Goal: Register for event/course

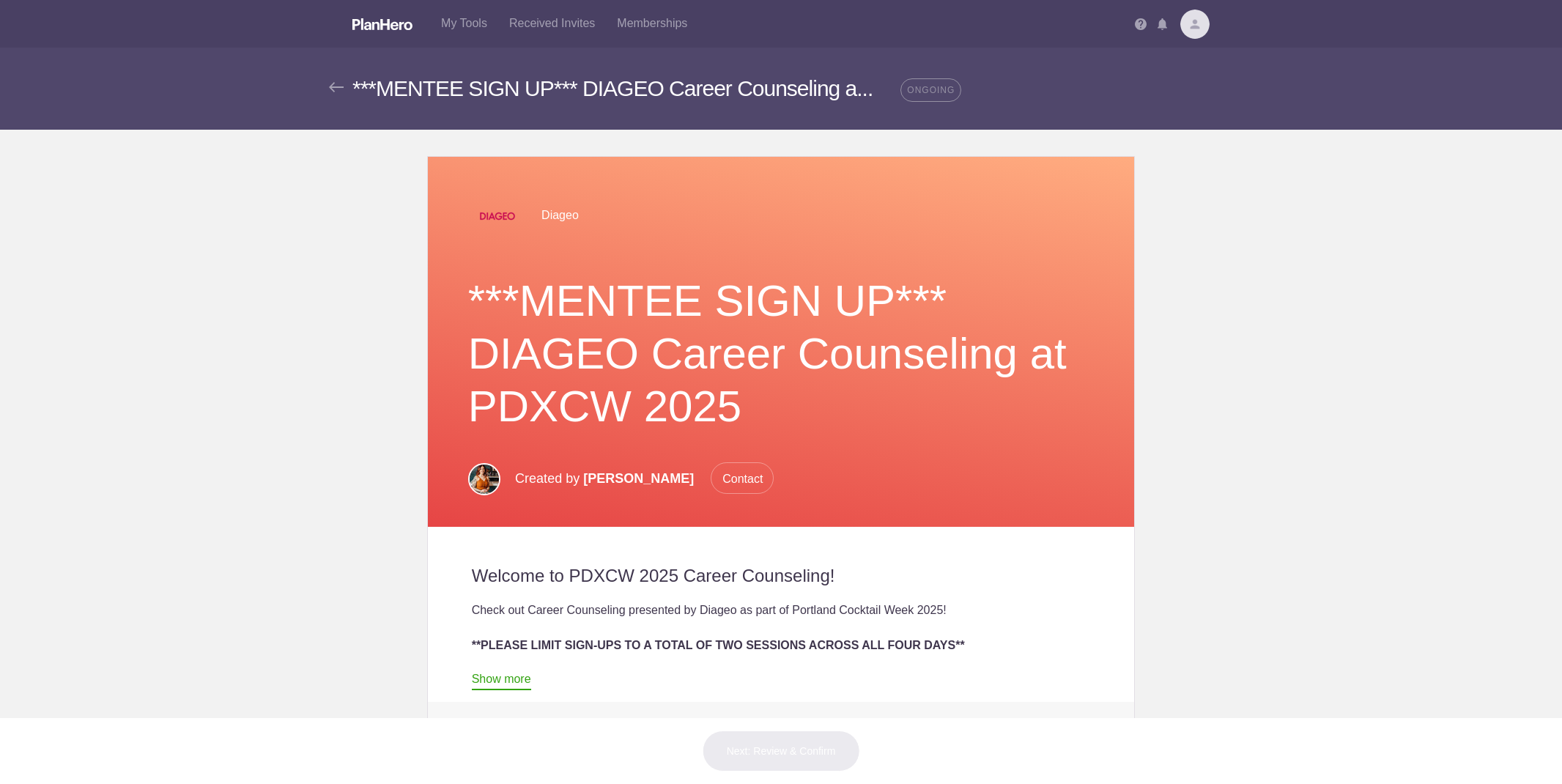
scroll to position [513, 0]
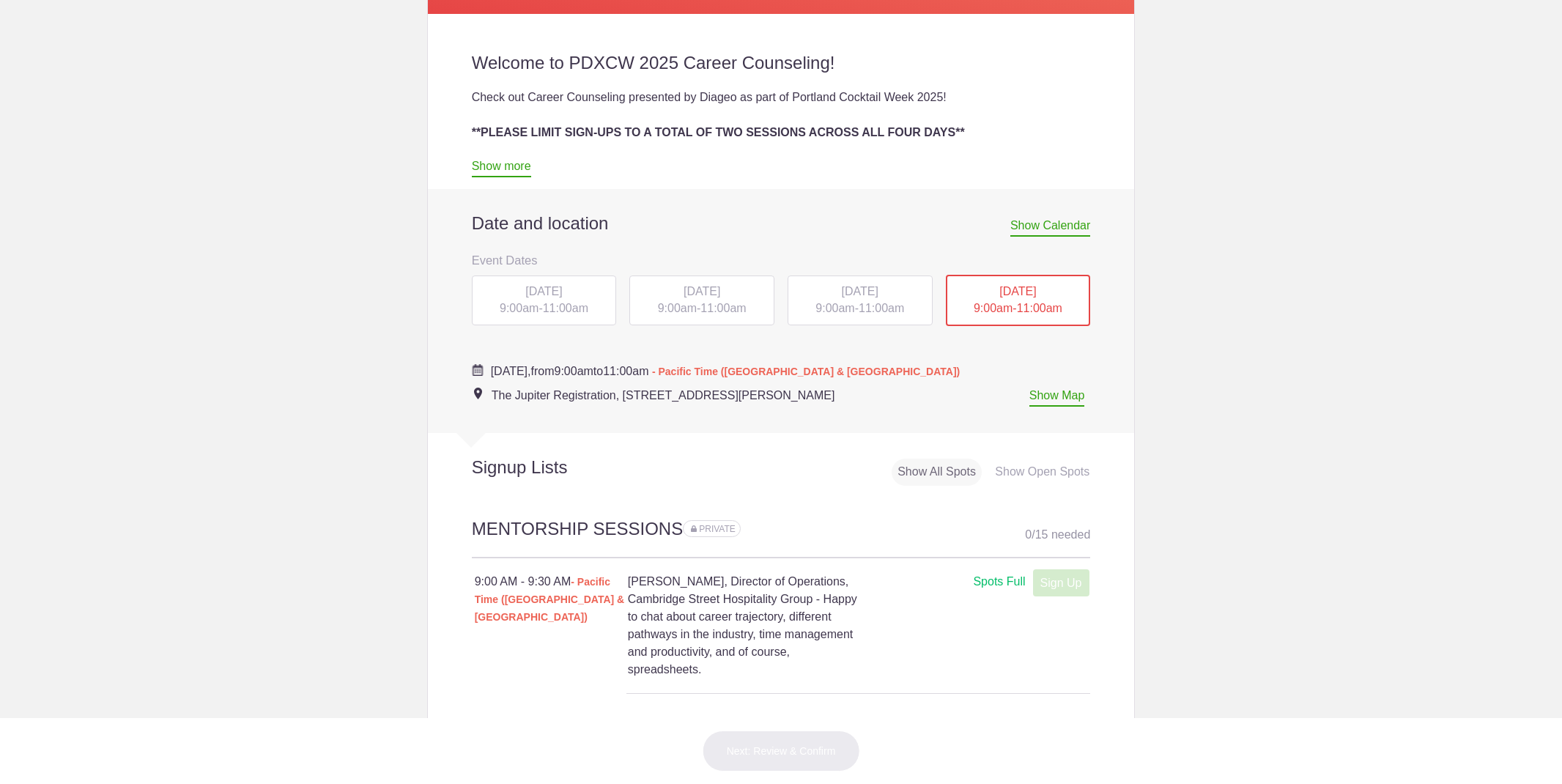
click at [689, 298] on div "[DATE] 9:00am - 11:00am" at bounding box center [702, 300] width 145 height 49
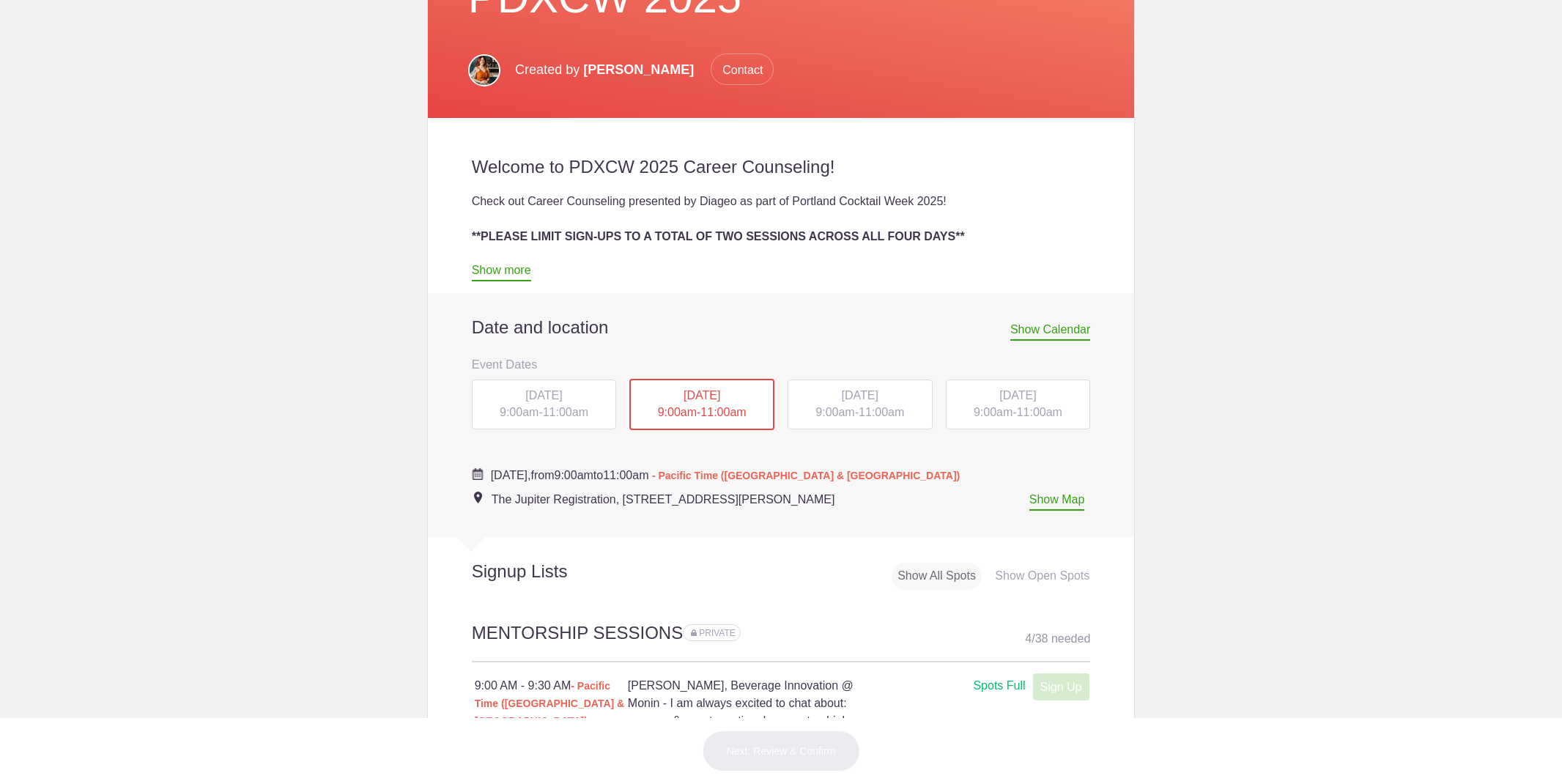
scroll to position [527, 0]
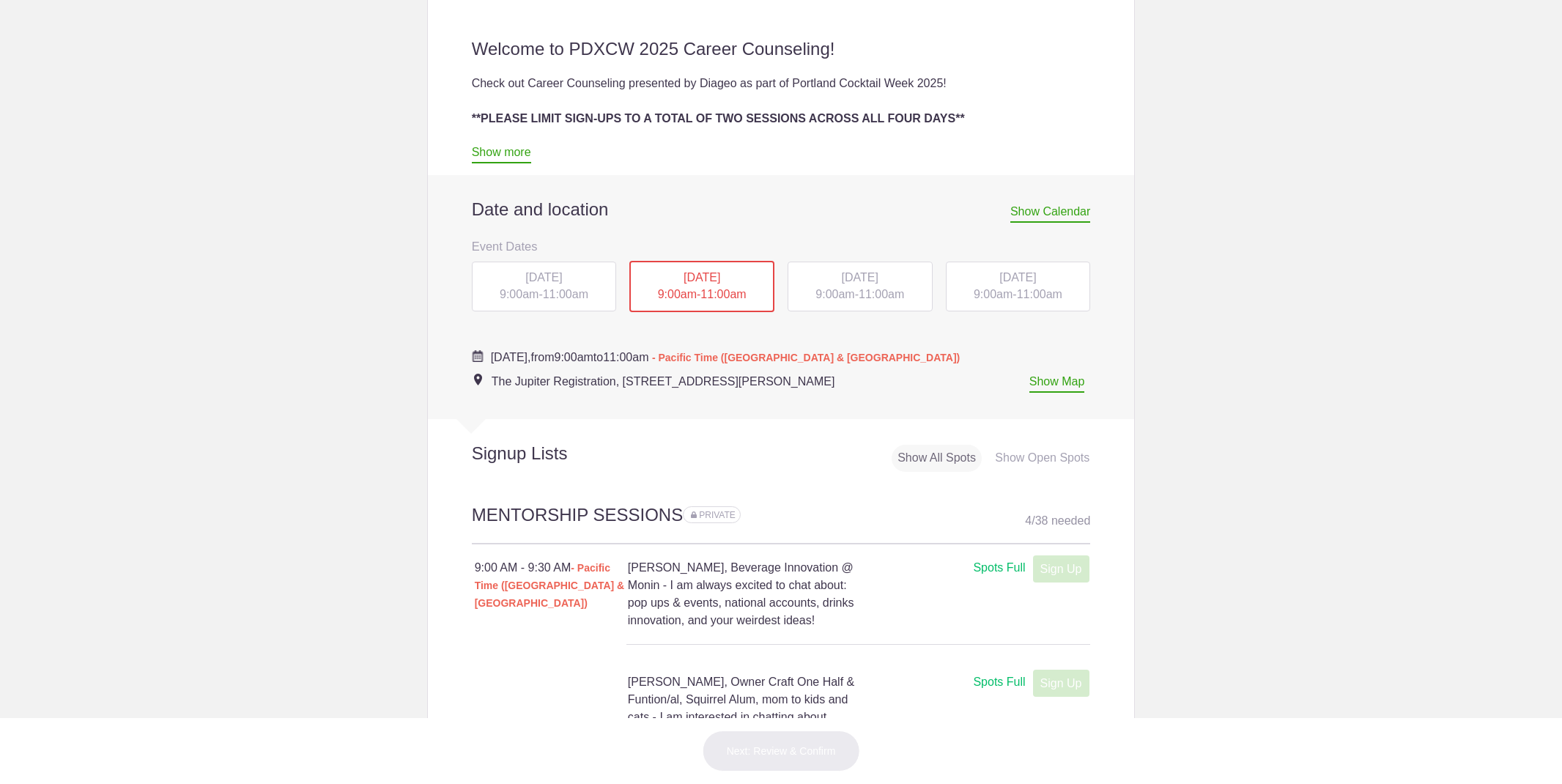
click at [829, 296] on span "9:00am" at bounding box center [834, 294] width 39 height 12
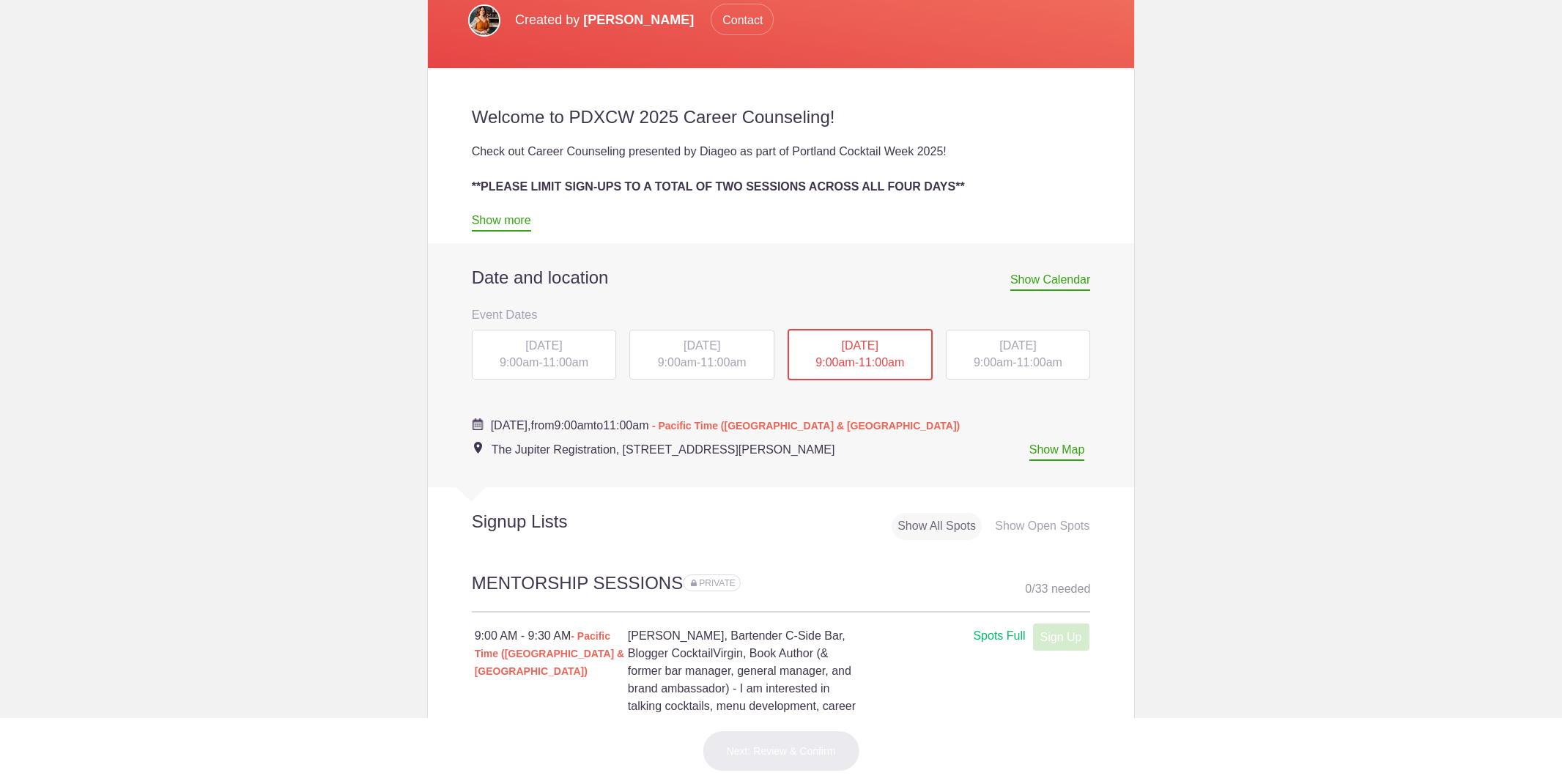
scroll to position [462, 0]
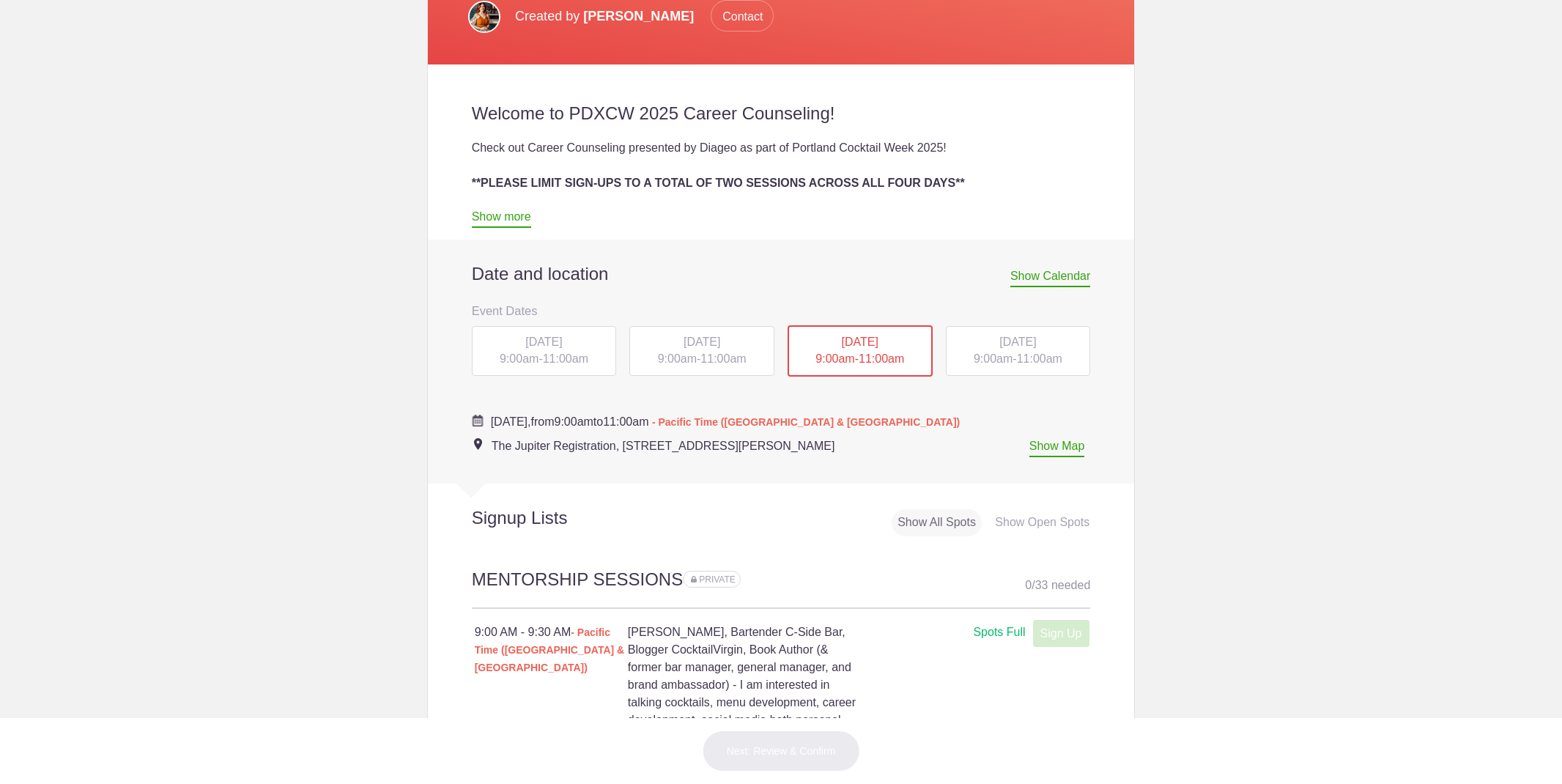
click at [977, 332] on div "THU, Oct 16, 2025 9:00am - 11:00am" at bounding box center [1018, 351] width 145 height 49
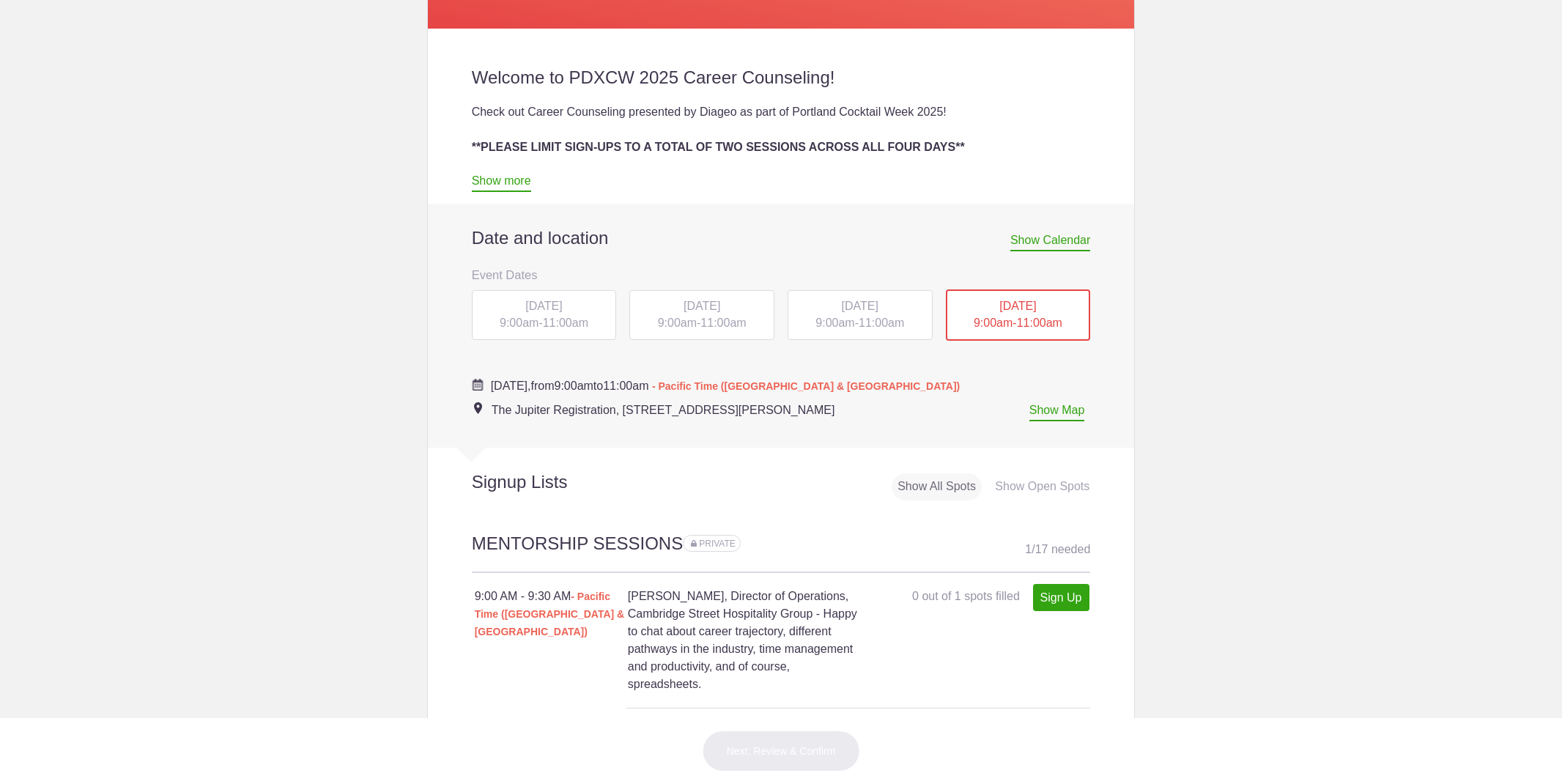
scroll to position [497, 0]
click at [558, 302] on span "[DATE]" at bounding box center [543, 306] width 36 height 12
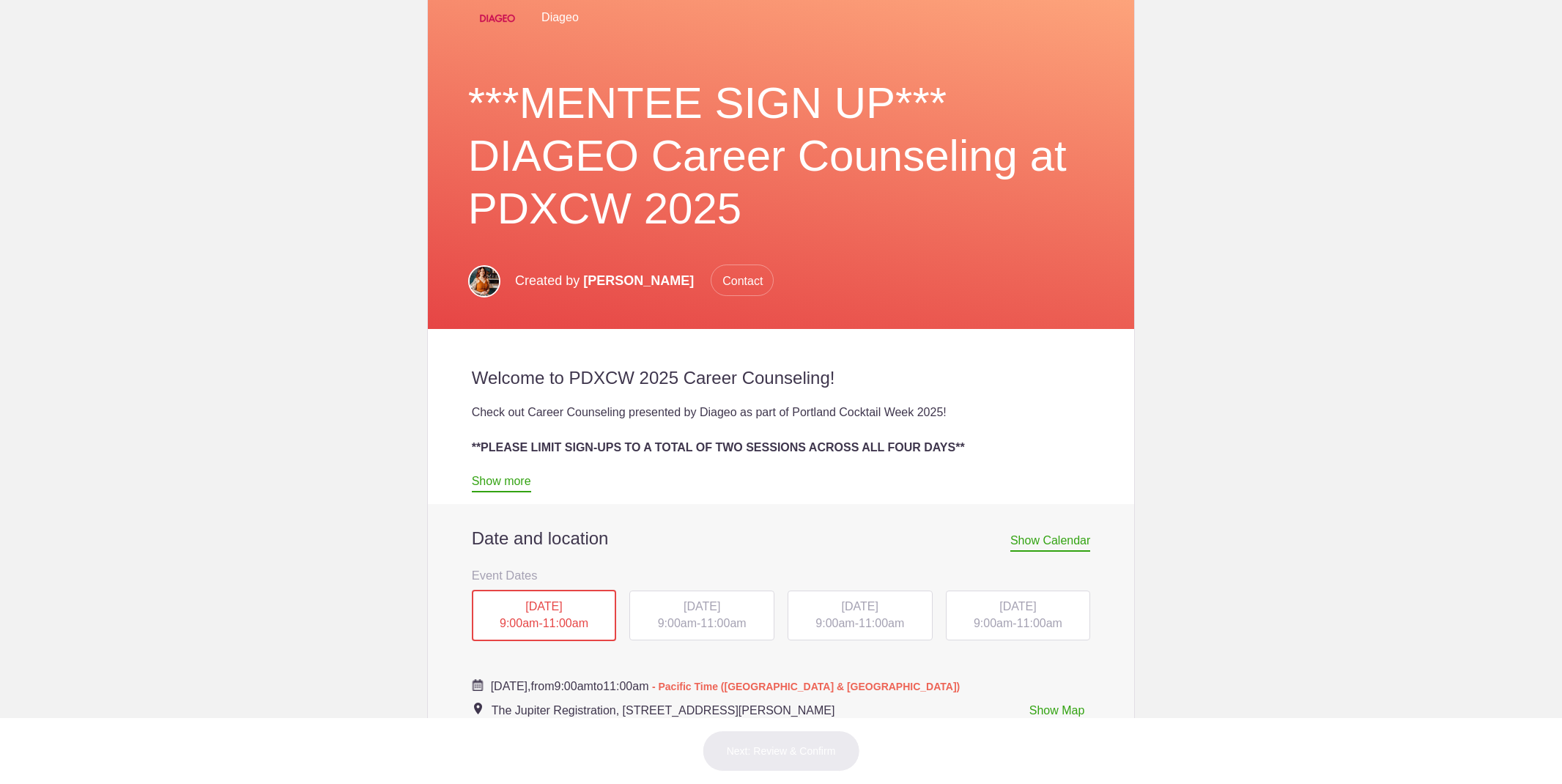
scroll to position [247, 0]
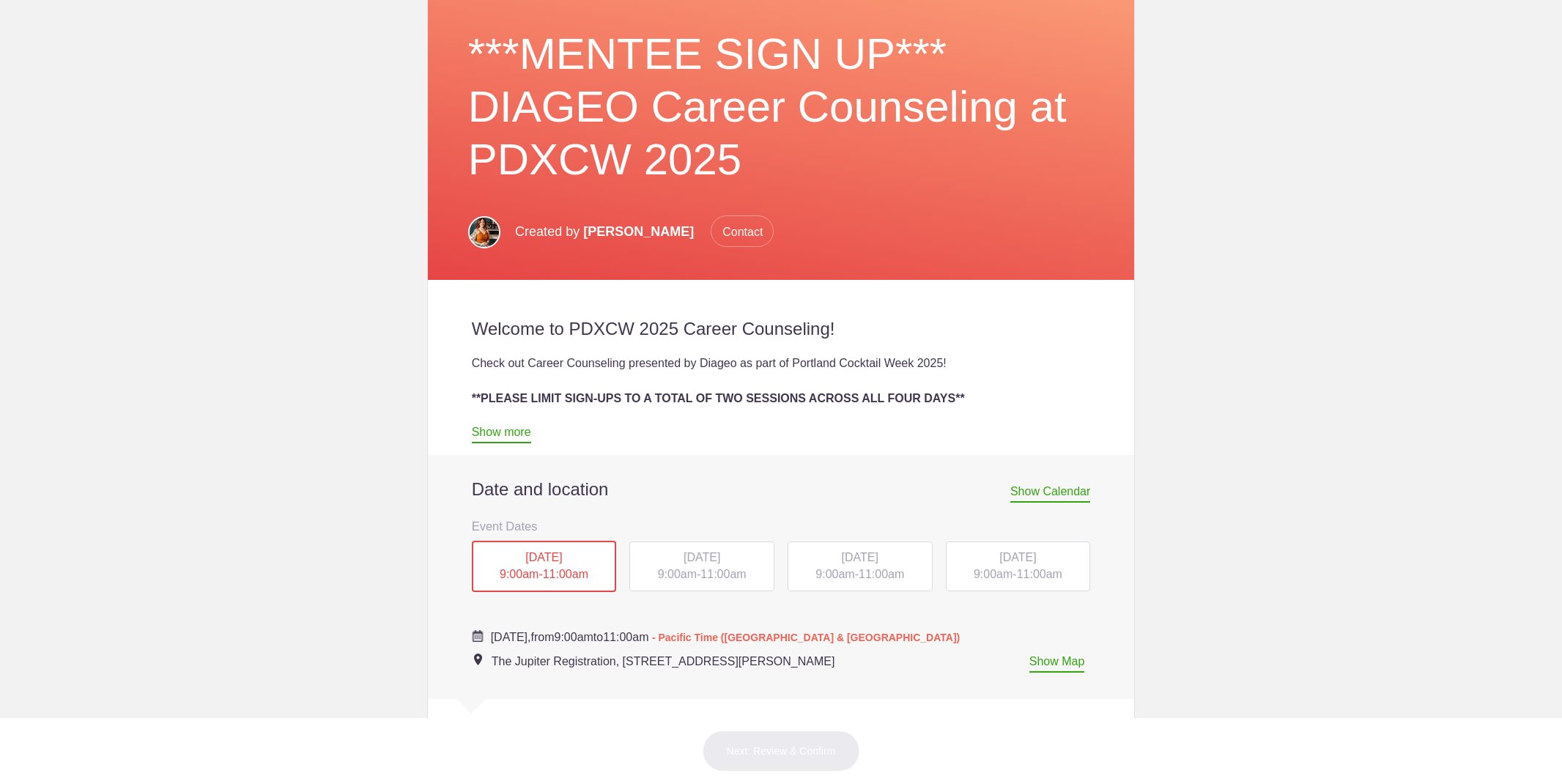
click at [698, 568] on div "[DATE] 9:00am - 11:00am" at bounding box center [702, 566] width 145 height 49
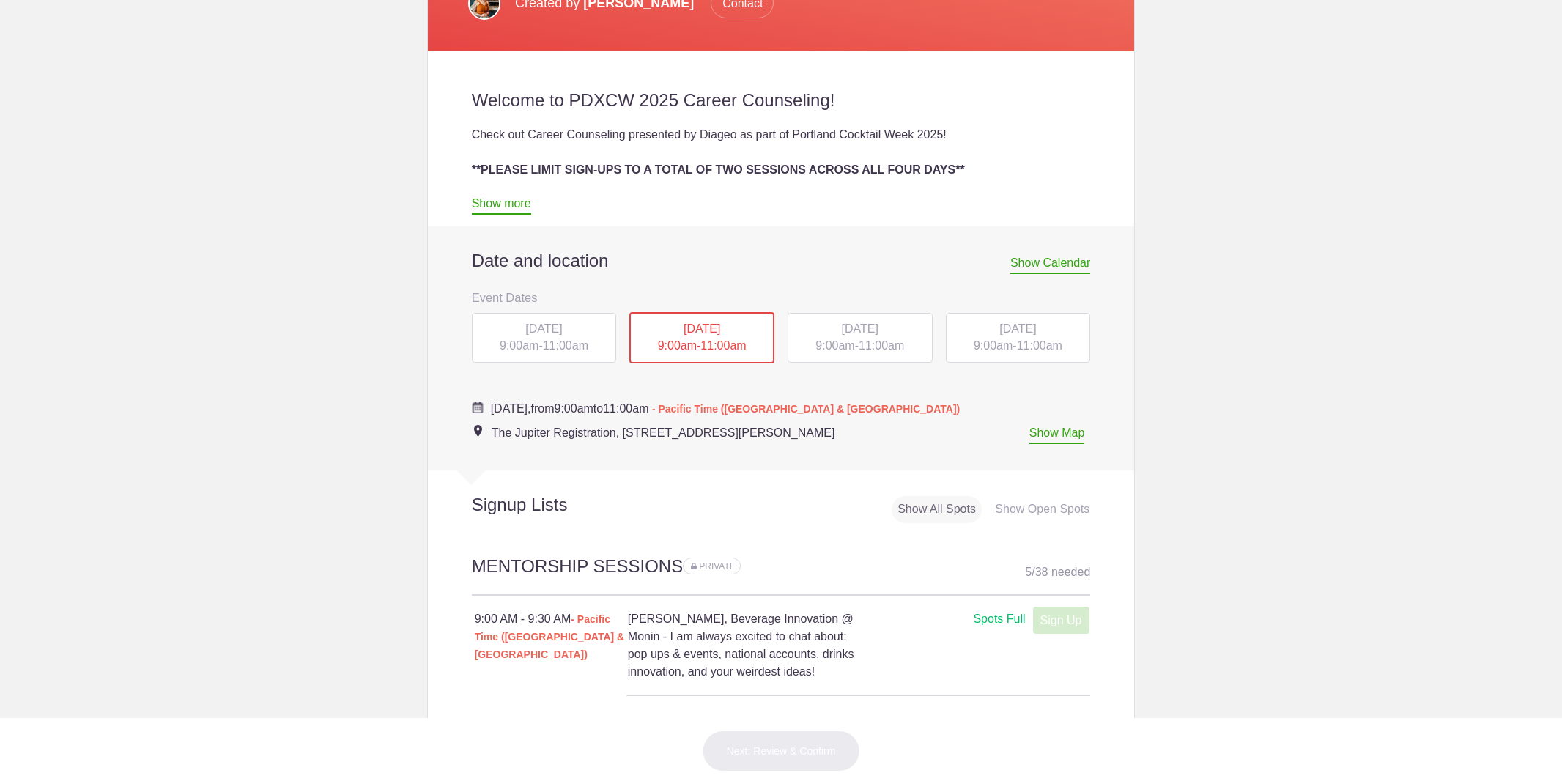
scroll to position [478, 0]
click at [873, 329] on span "[DATE]" at bounding box center [860, 326] width 36 height 12
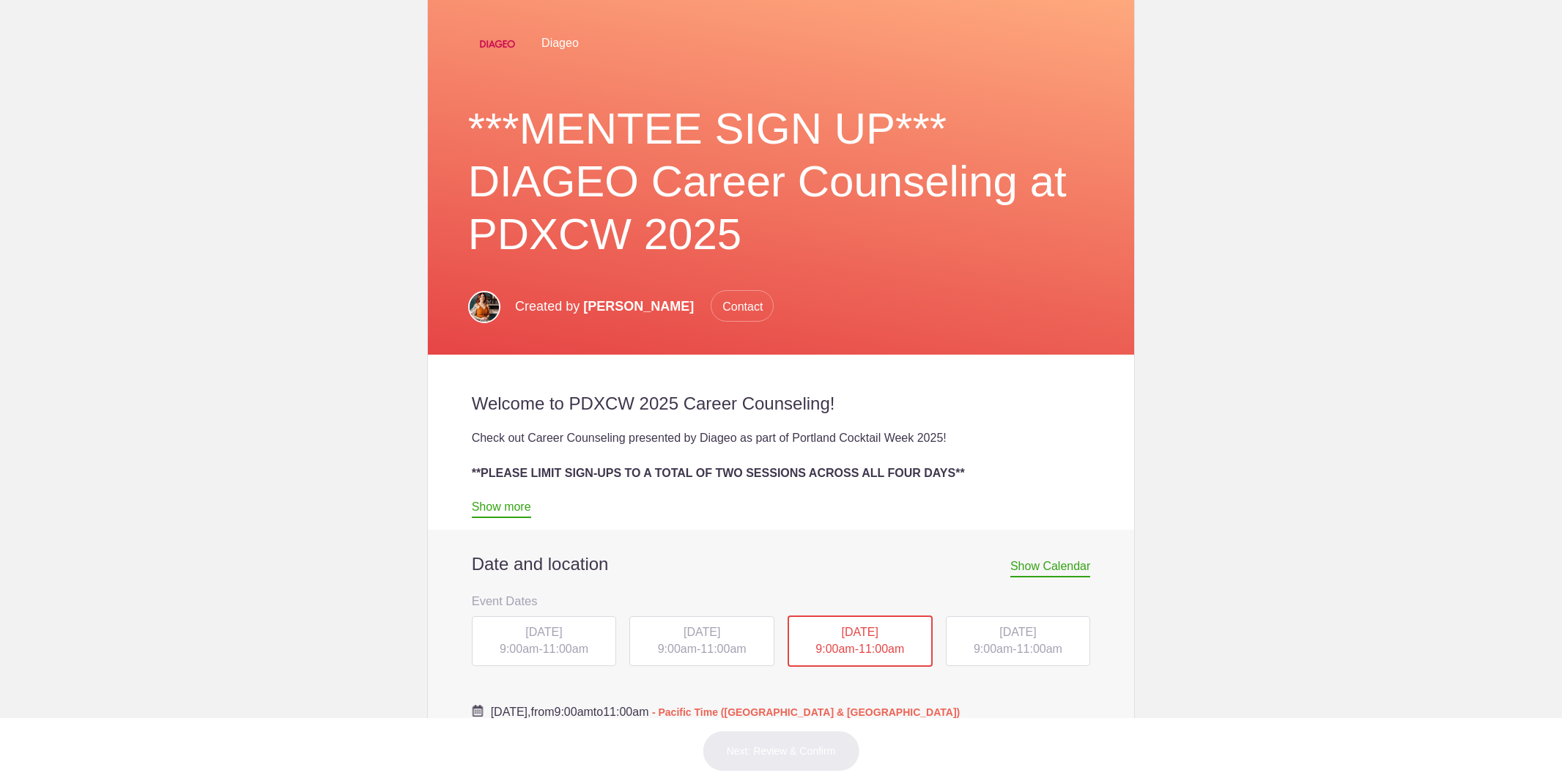
scroll to position [327, 0]
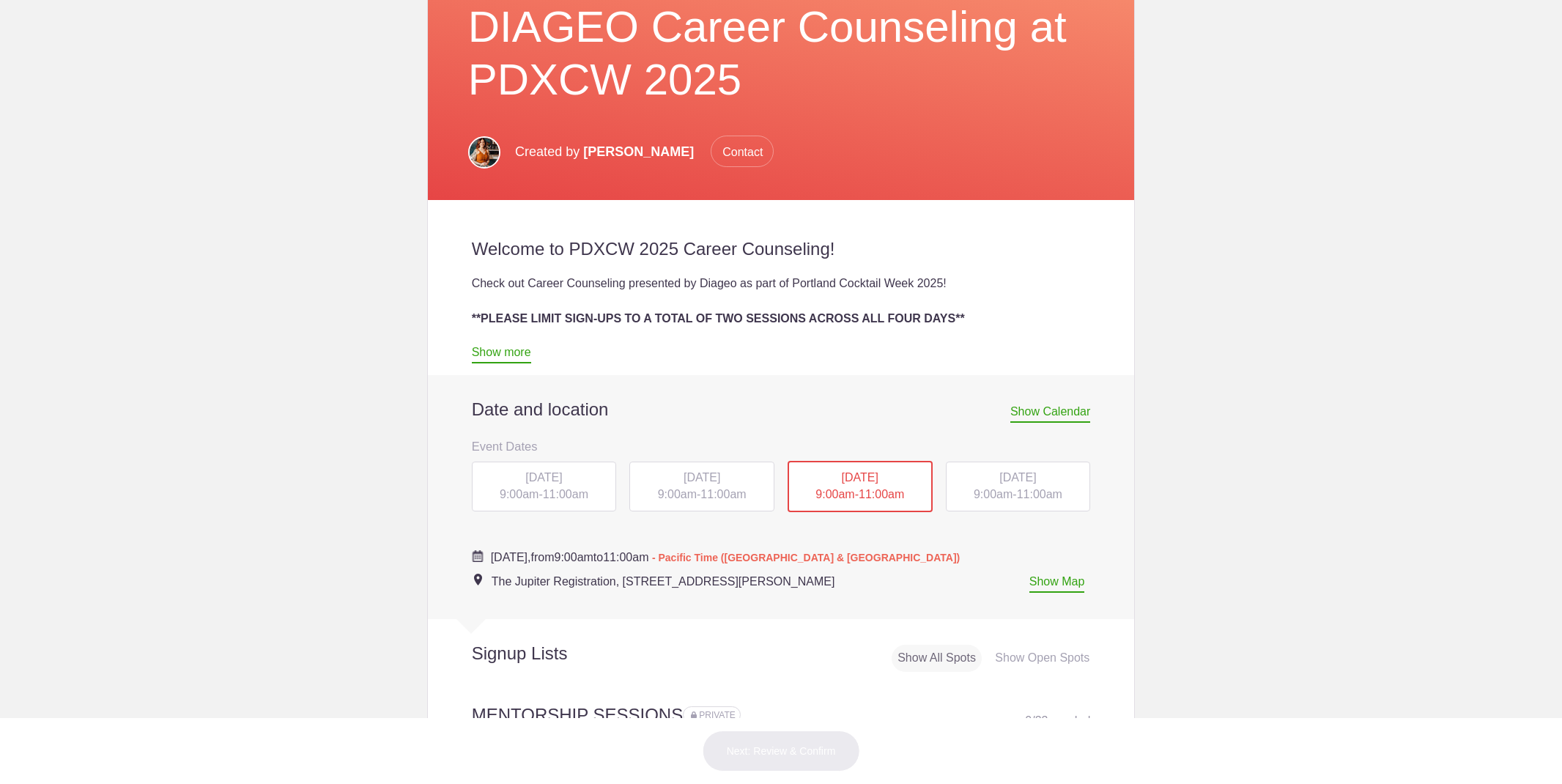
click at [1016, 479] on span "[DATE]" at bounding box center [1017, 477] width 36 height 12
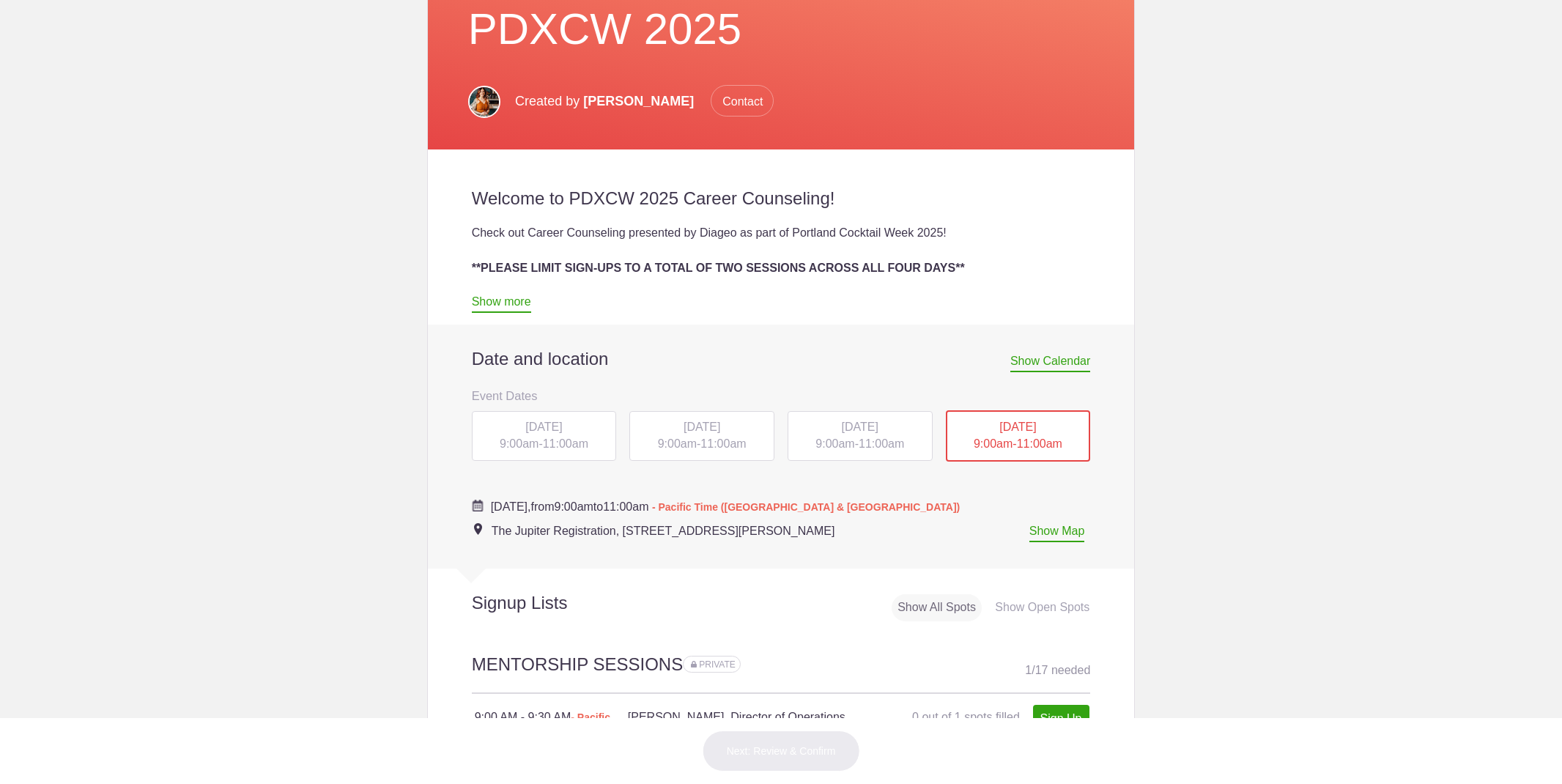
scroll to position [399, 0]
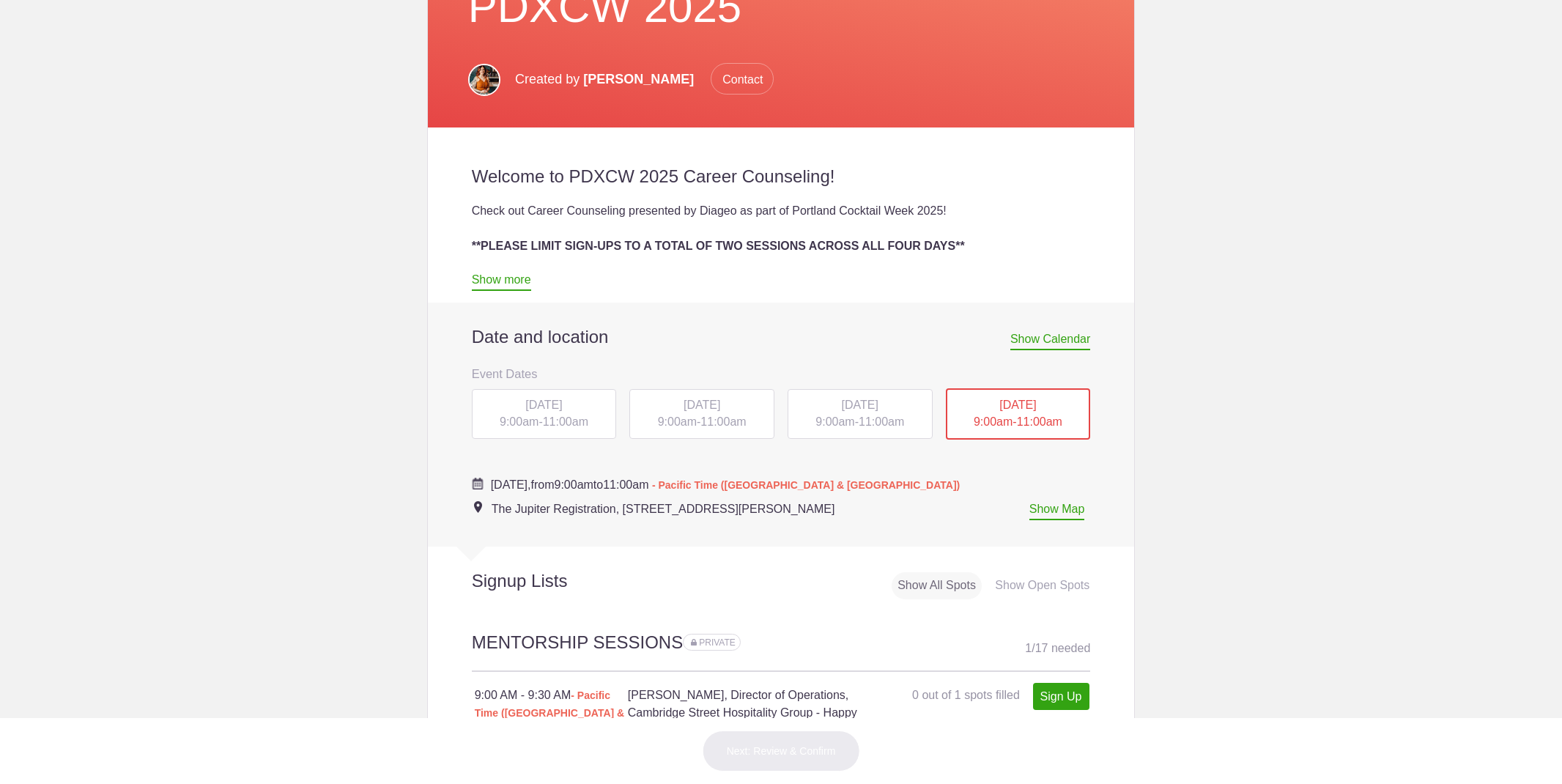
click at [527, 417] on span "9:00am" at bounding box center [519, 421] width 39 height 12
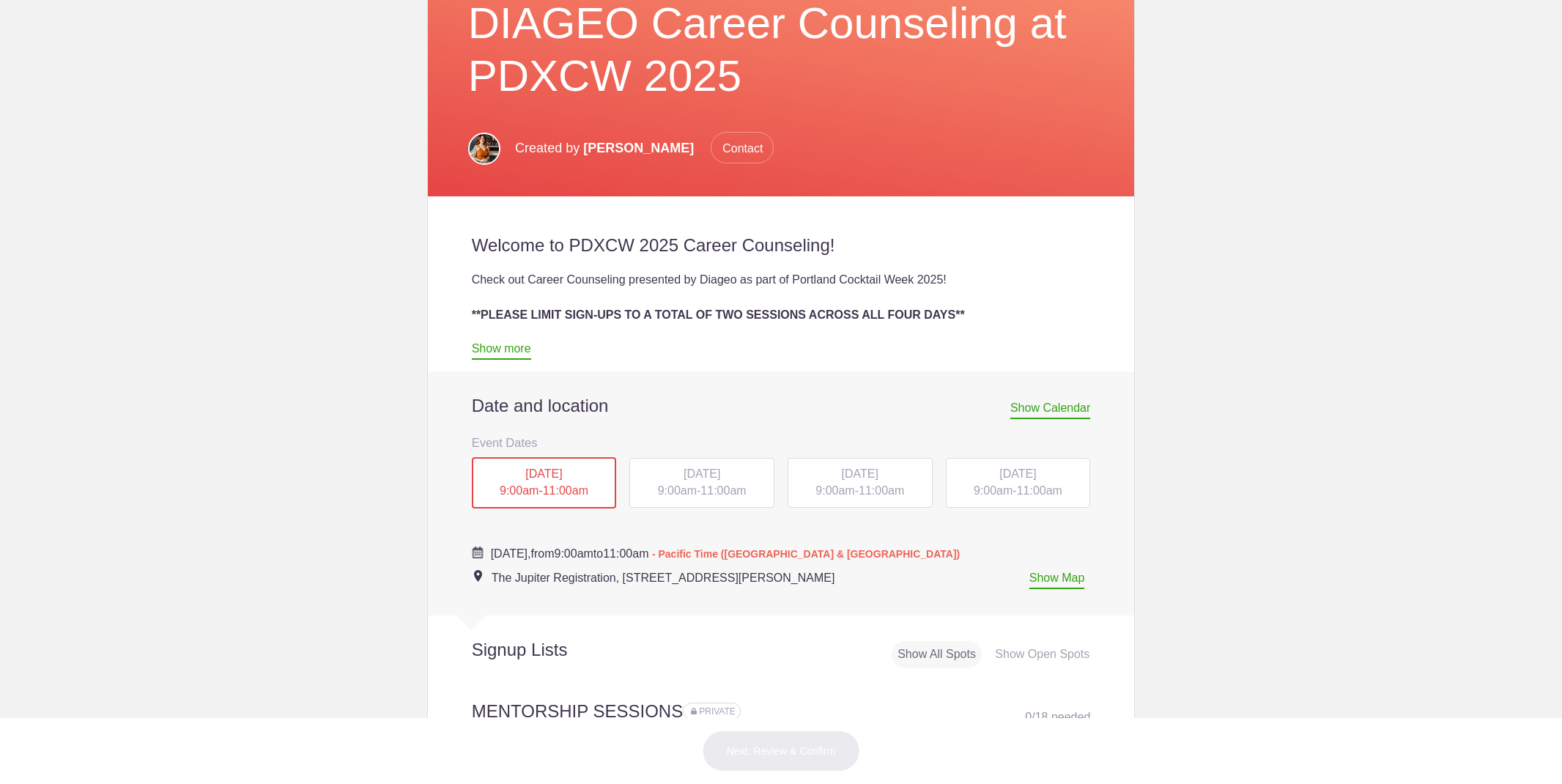
scroll to position [528, 0]
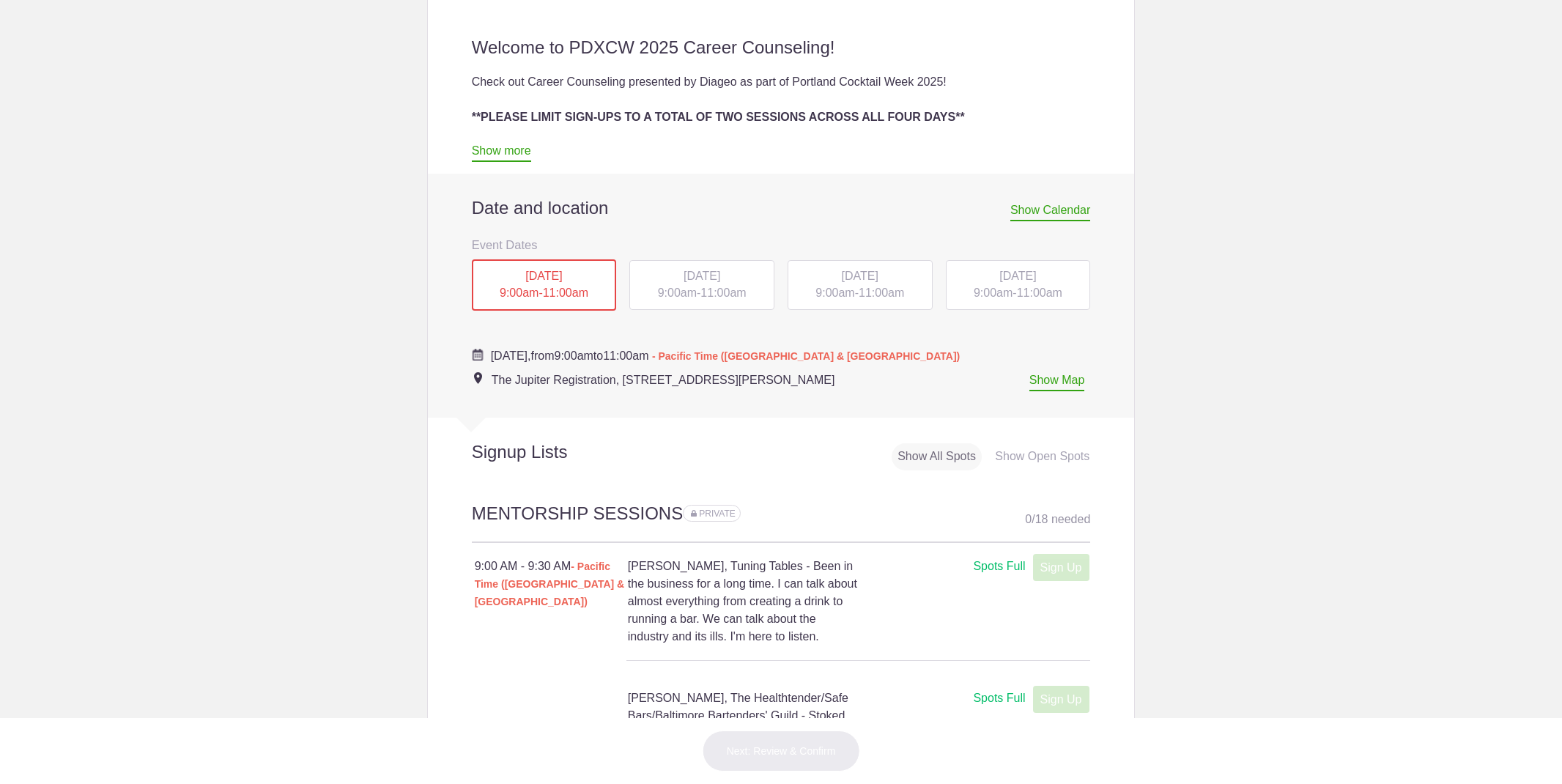
click at [684, 284] on div "[DATE] 9:00am - 11:00am" at bounding box center [702, 285] width 145 height 49
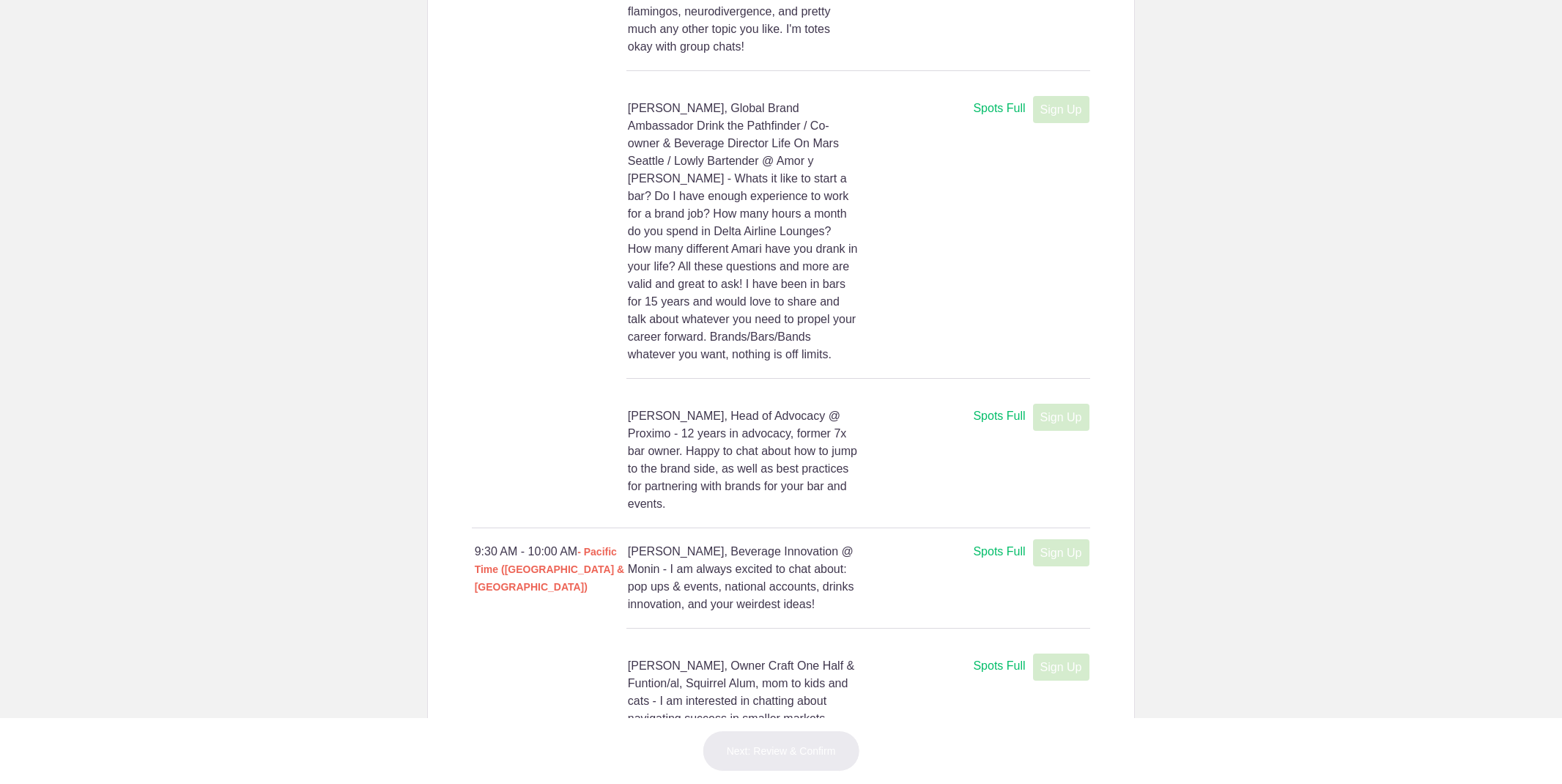
scroll to position [2023, 0]
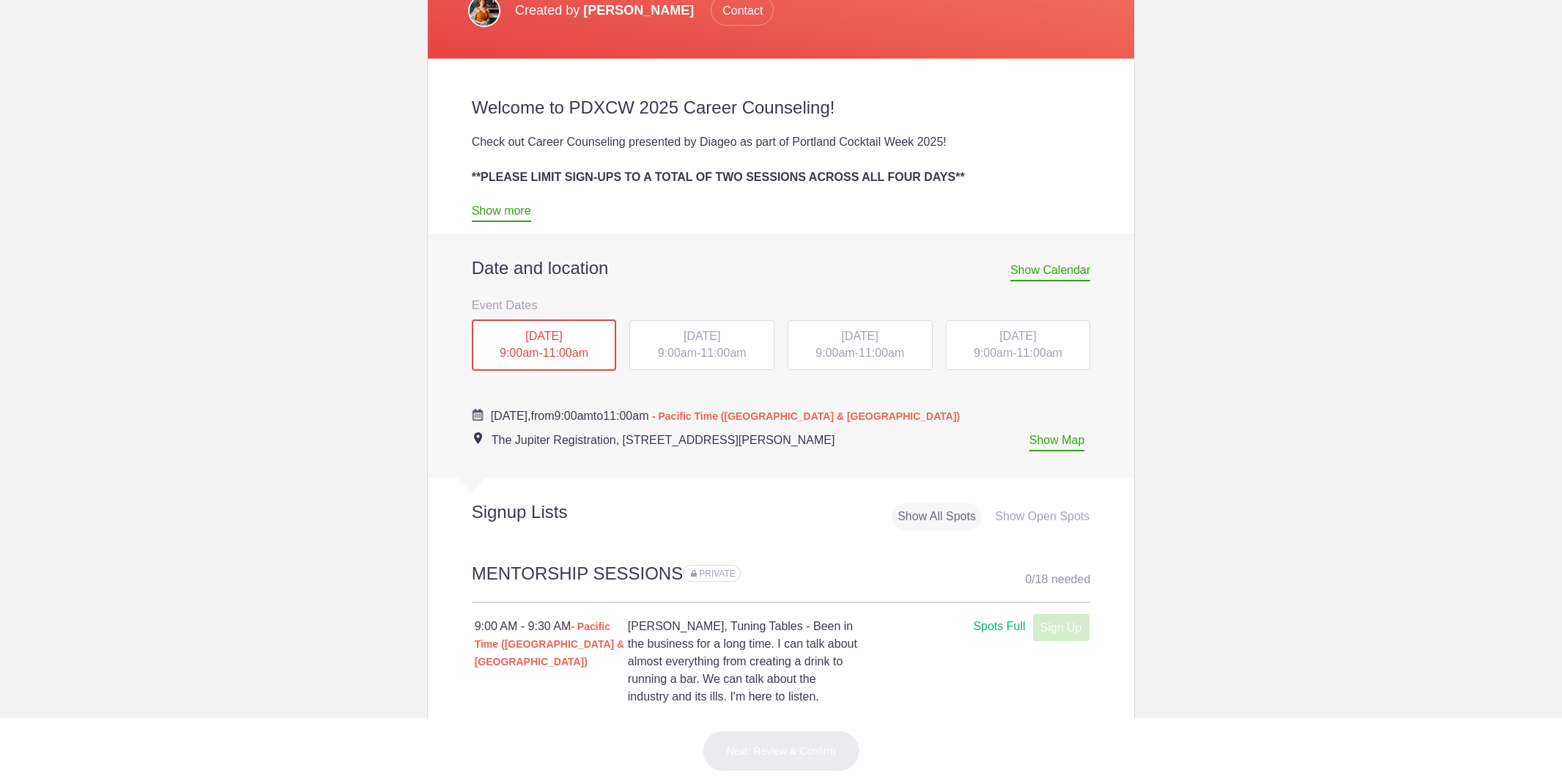
scroll to position [521, 0]
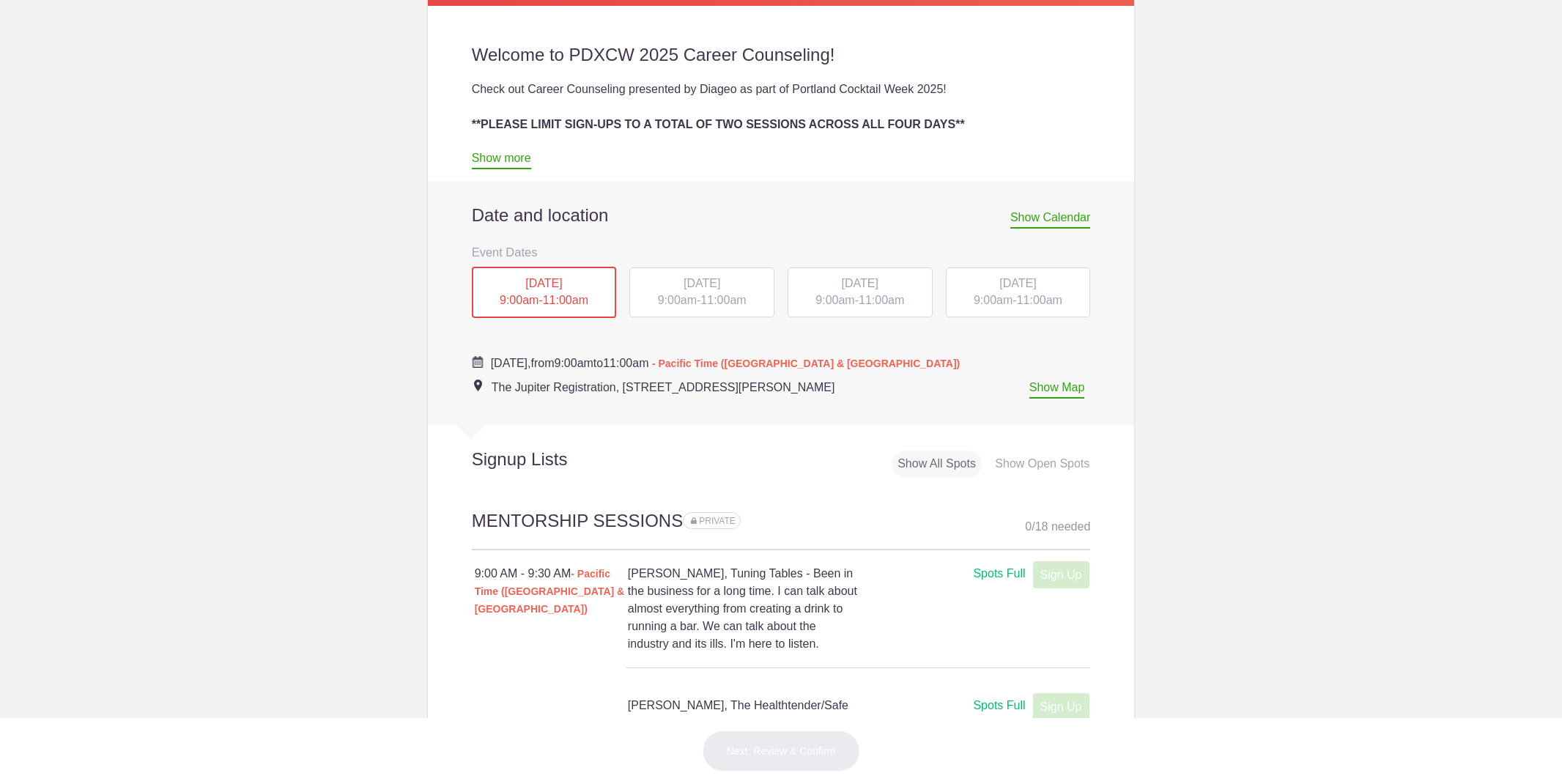
click at [711, 305] on div "[DATE] 9:00am - 11:00am" at bounding box center [702, 292] width 145 height 49
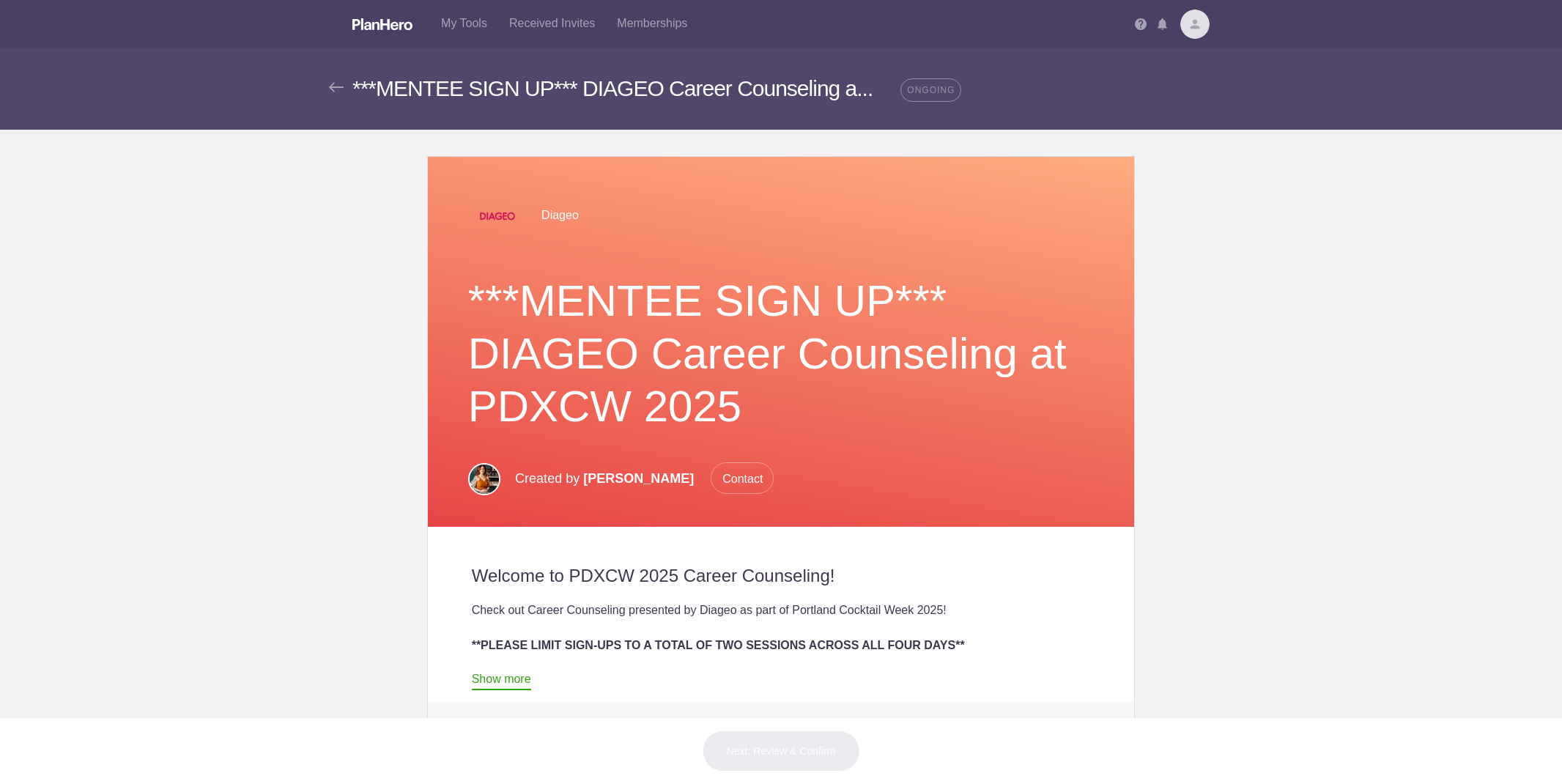
scroll to position [292, 0]
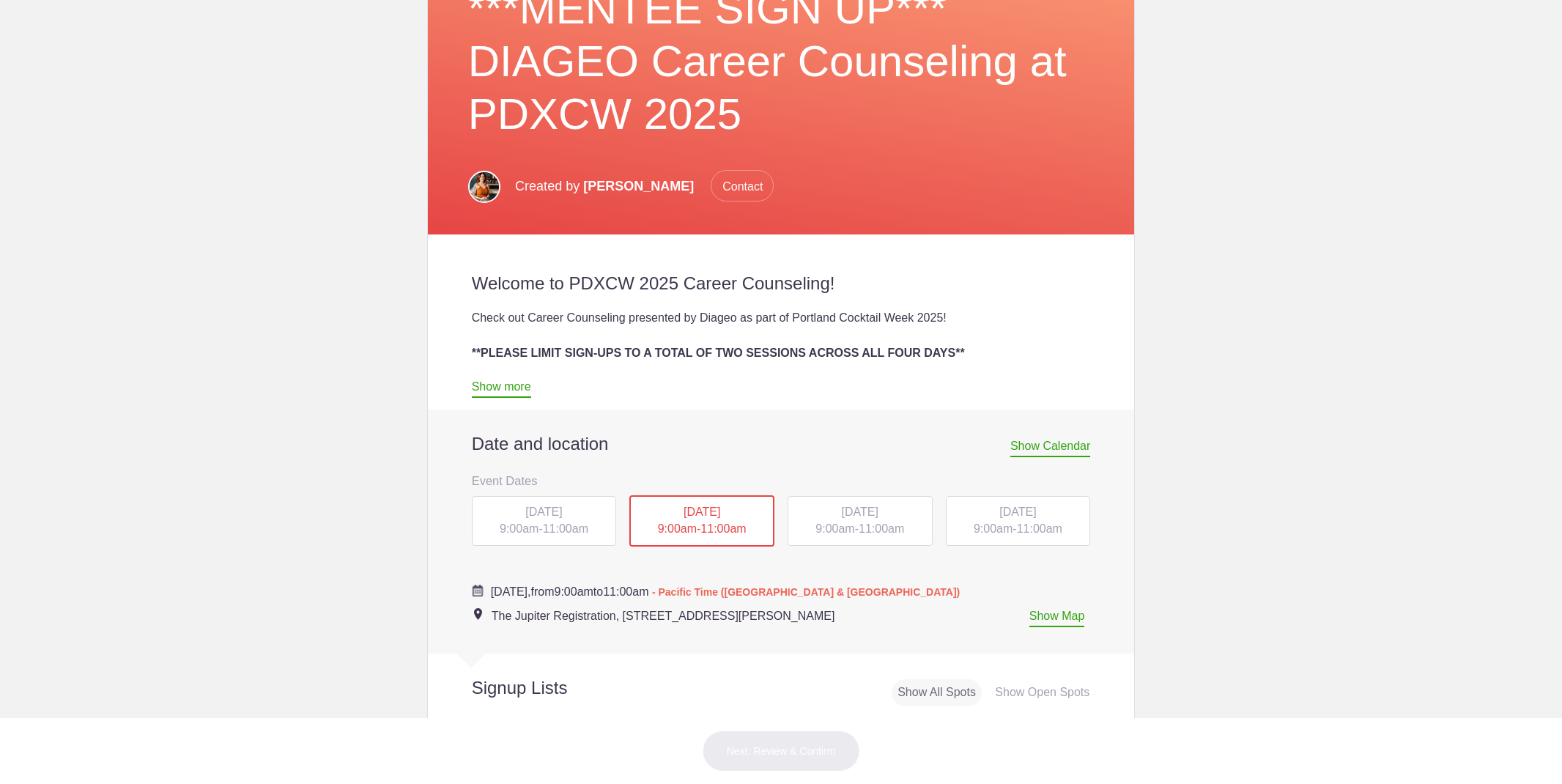
click at [525, 508] on span "[DATE]" at bounding box center [543, 512] width 36 height 12
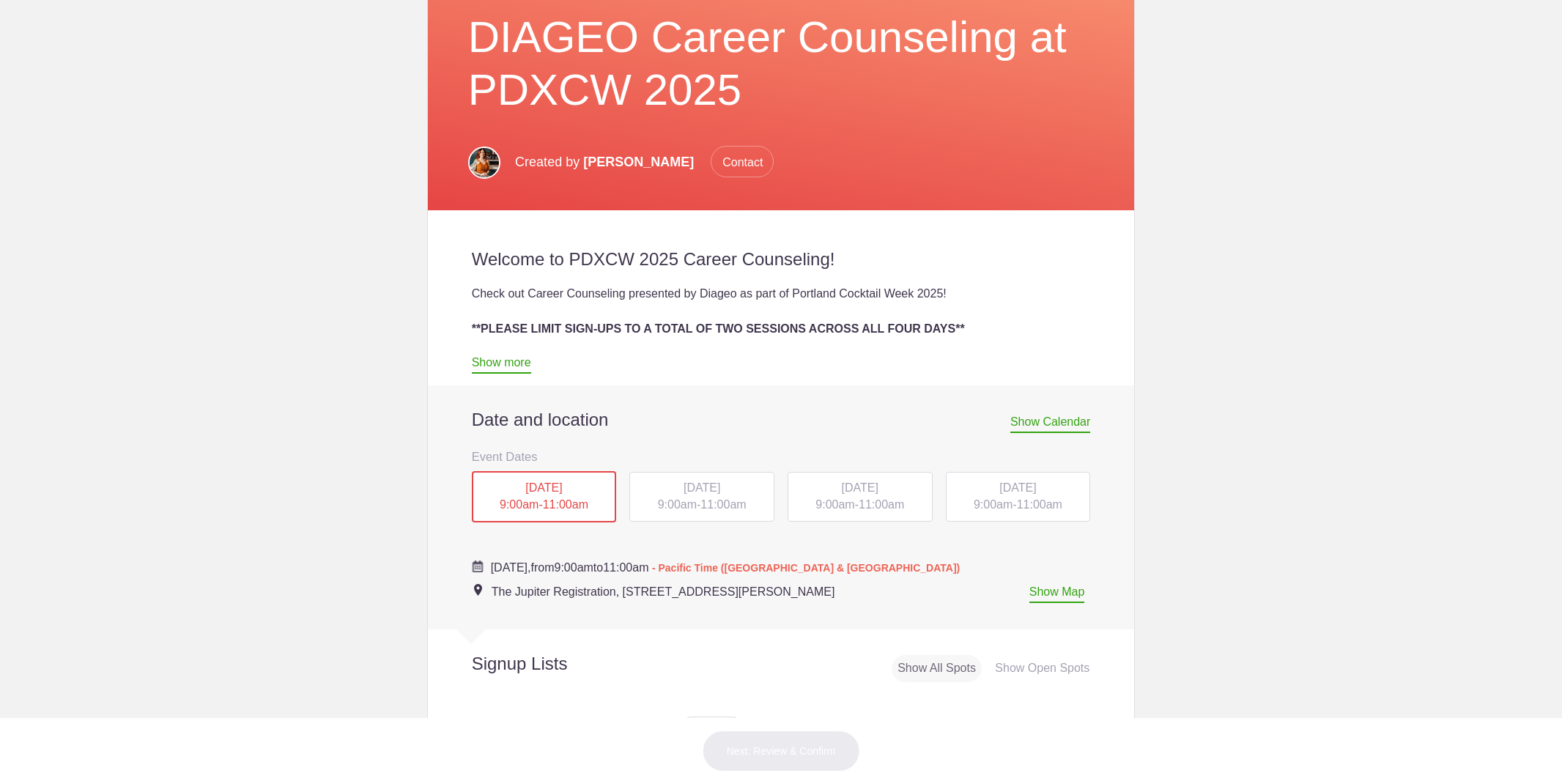
scroll to position [375, 0]
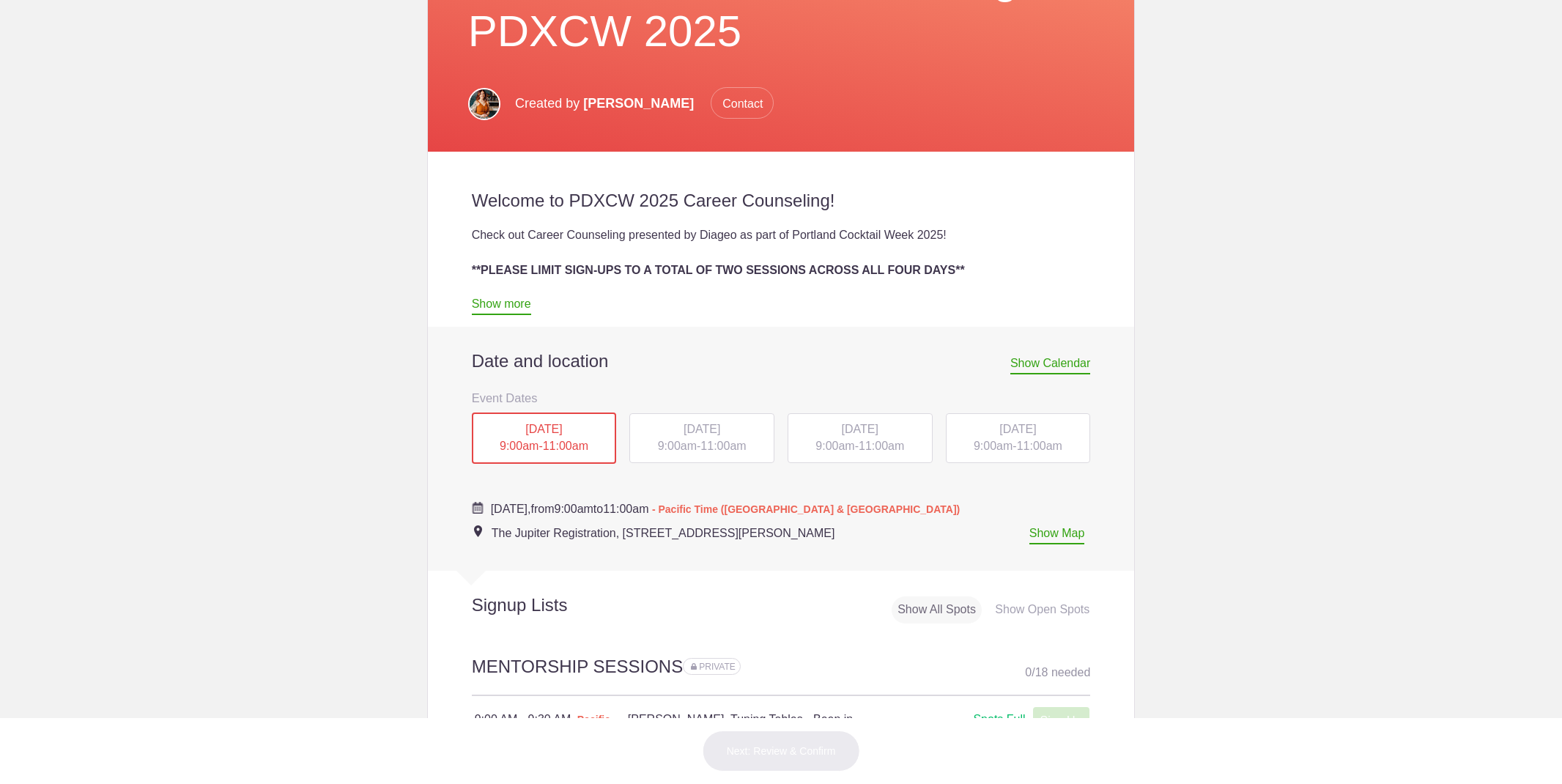
click at [704, 431] on span "[DATE]" at bounding box center [701, 429] width 36 height 12
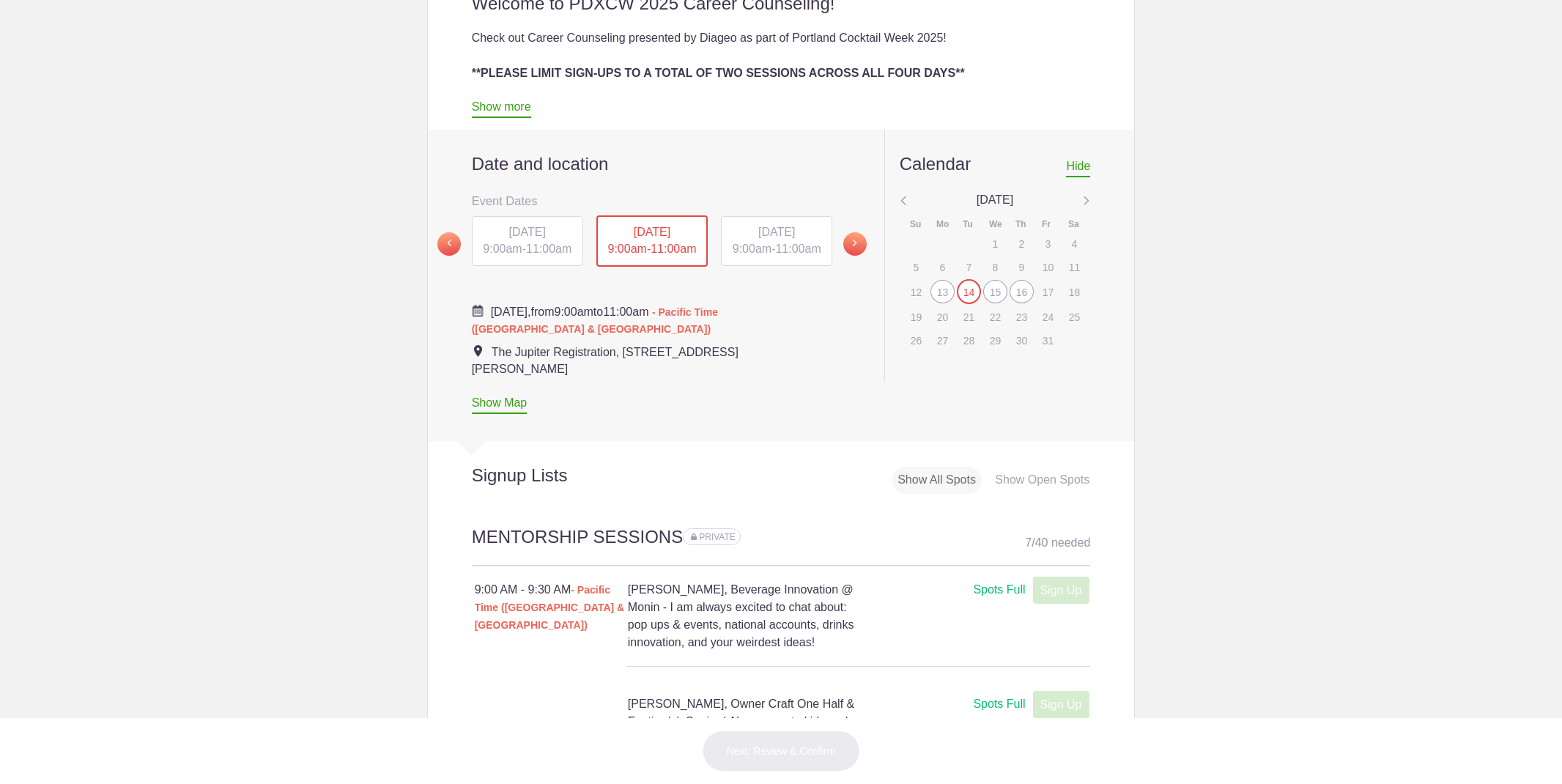
scroll to position [571, 0]
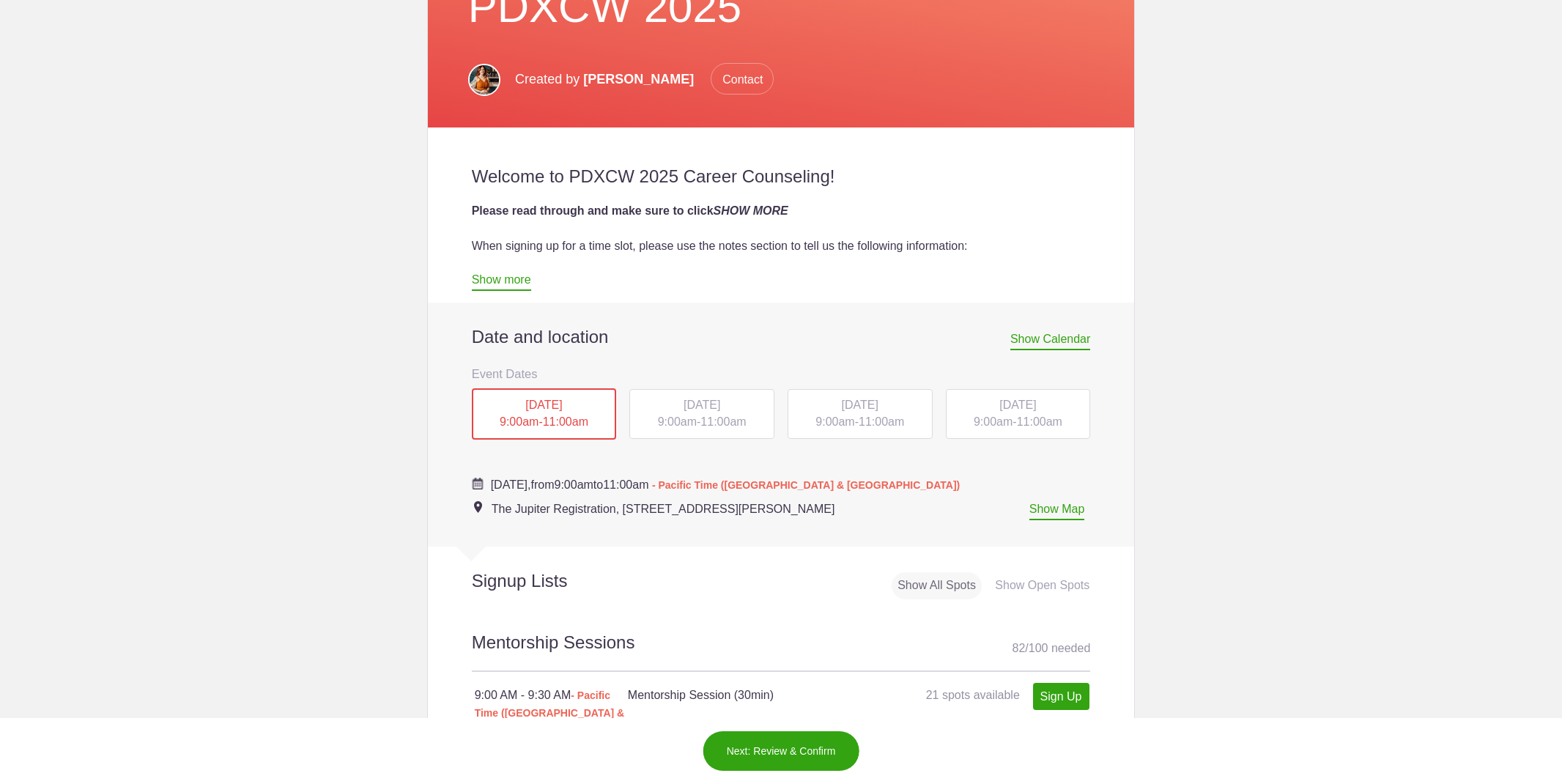
scroll to position [400, 0]
click at [1028, 343] on span "Show Calendar" at bounding box center [1049, 340] width 80 height 18
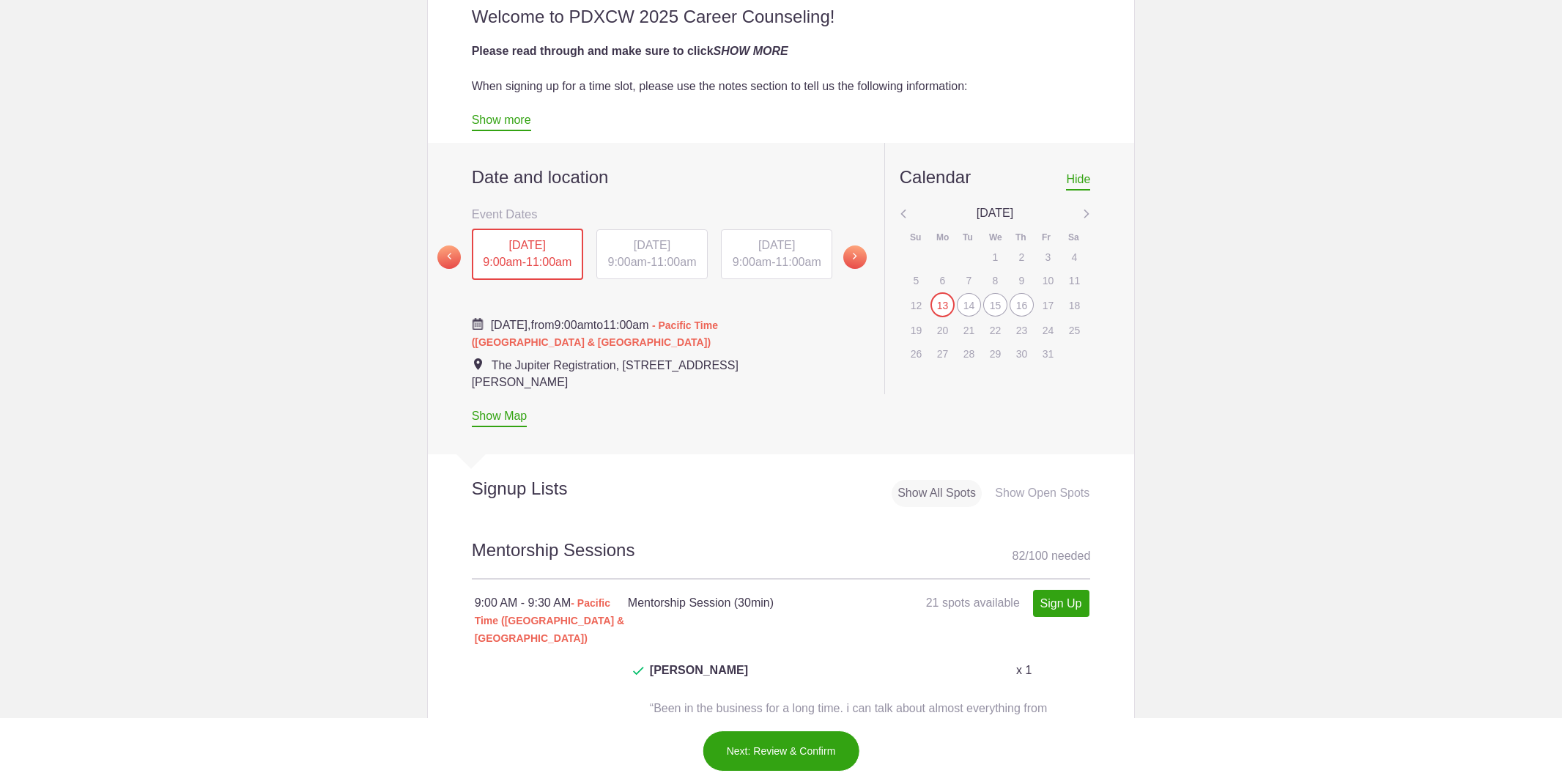
scroll to position [564, 0]
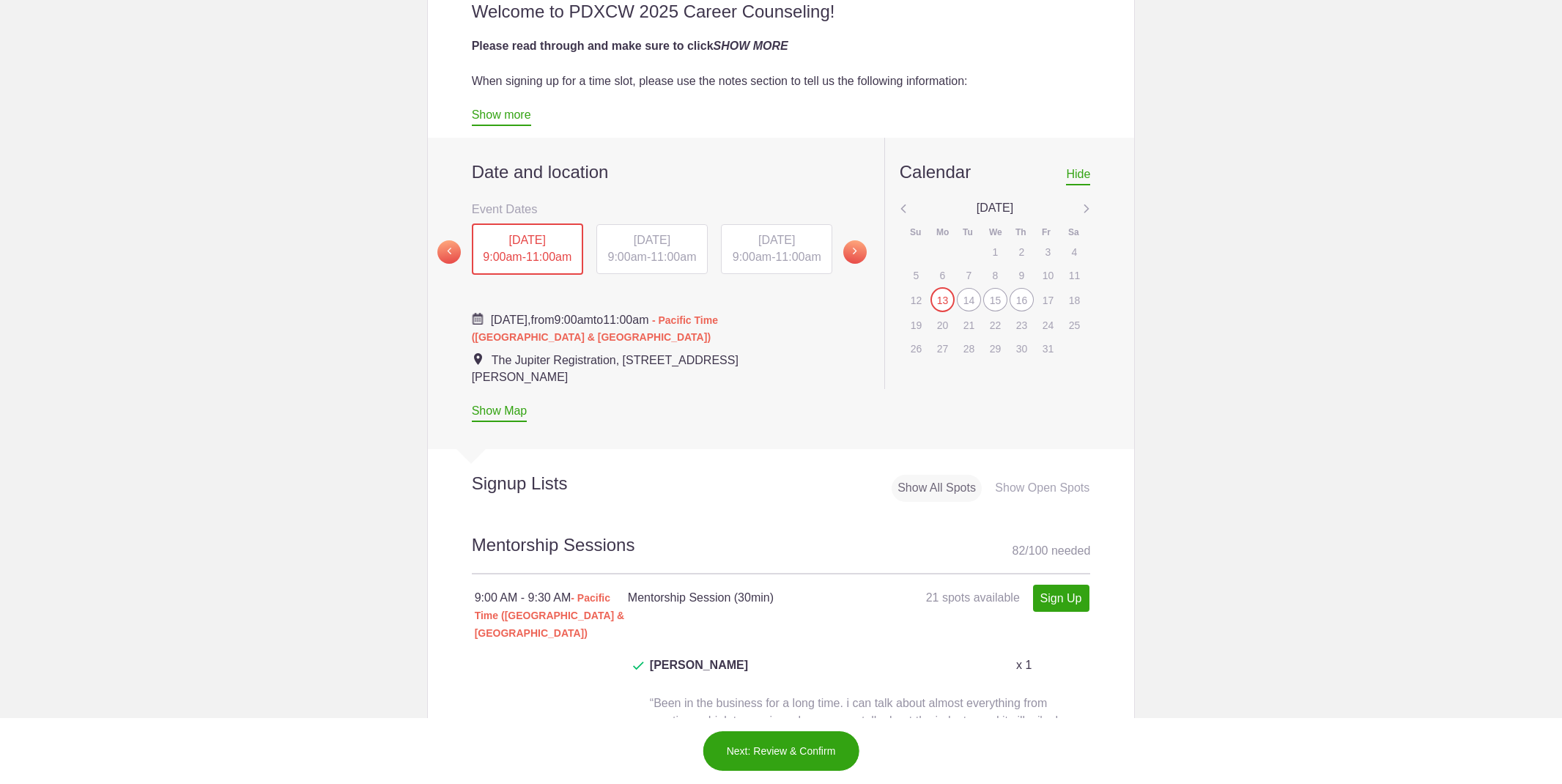
click at [643, 255] on span "9:00am" at bounding box center [627, 257] width 39 height 12
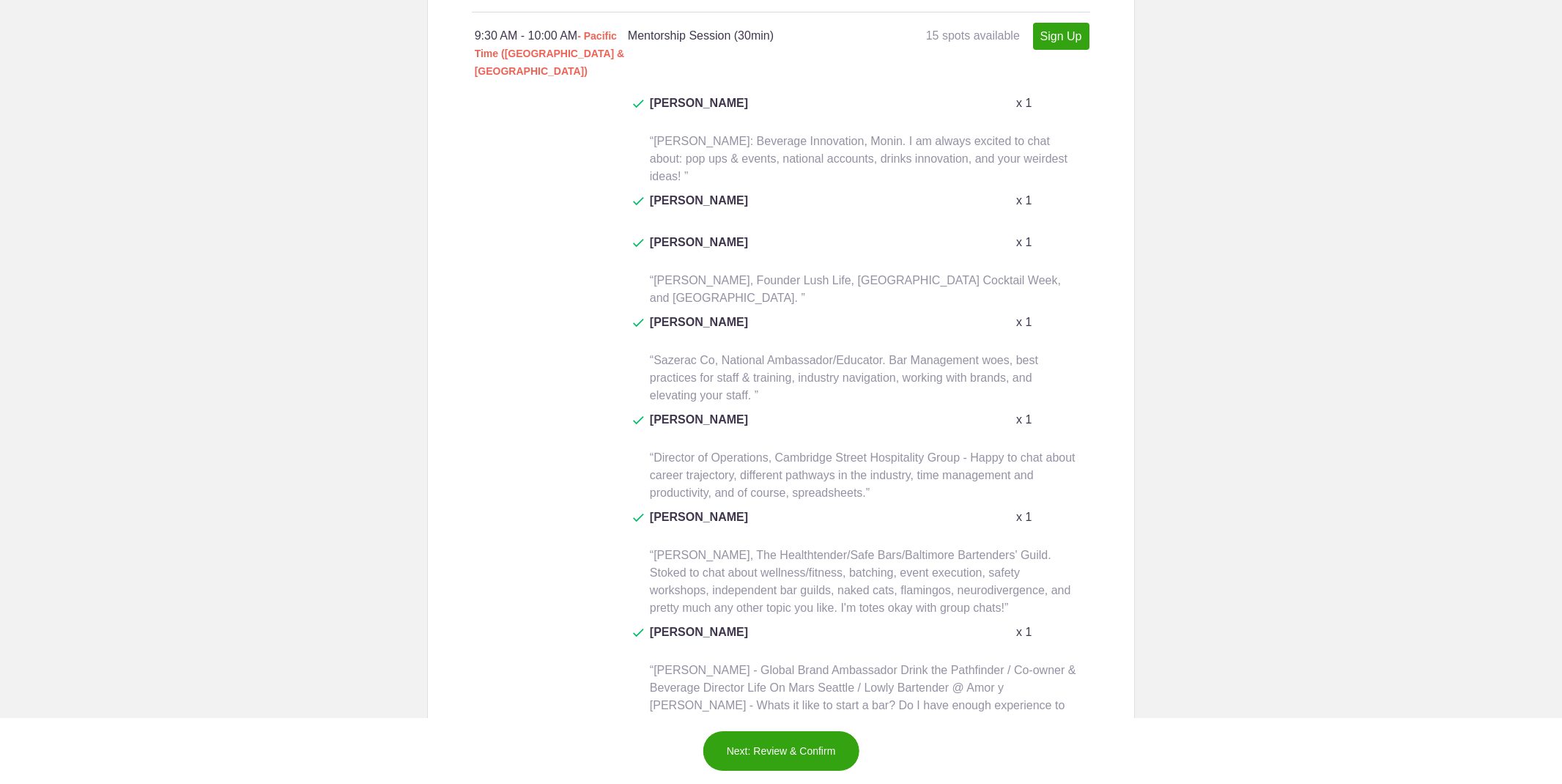
scroll to position [1960, 0]
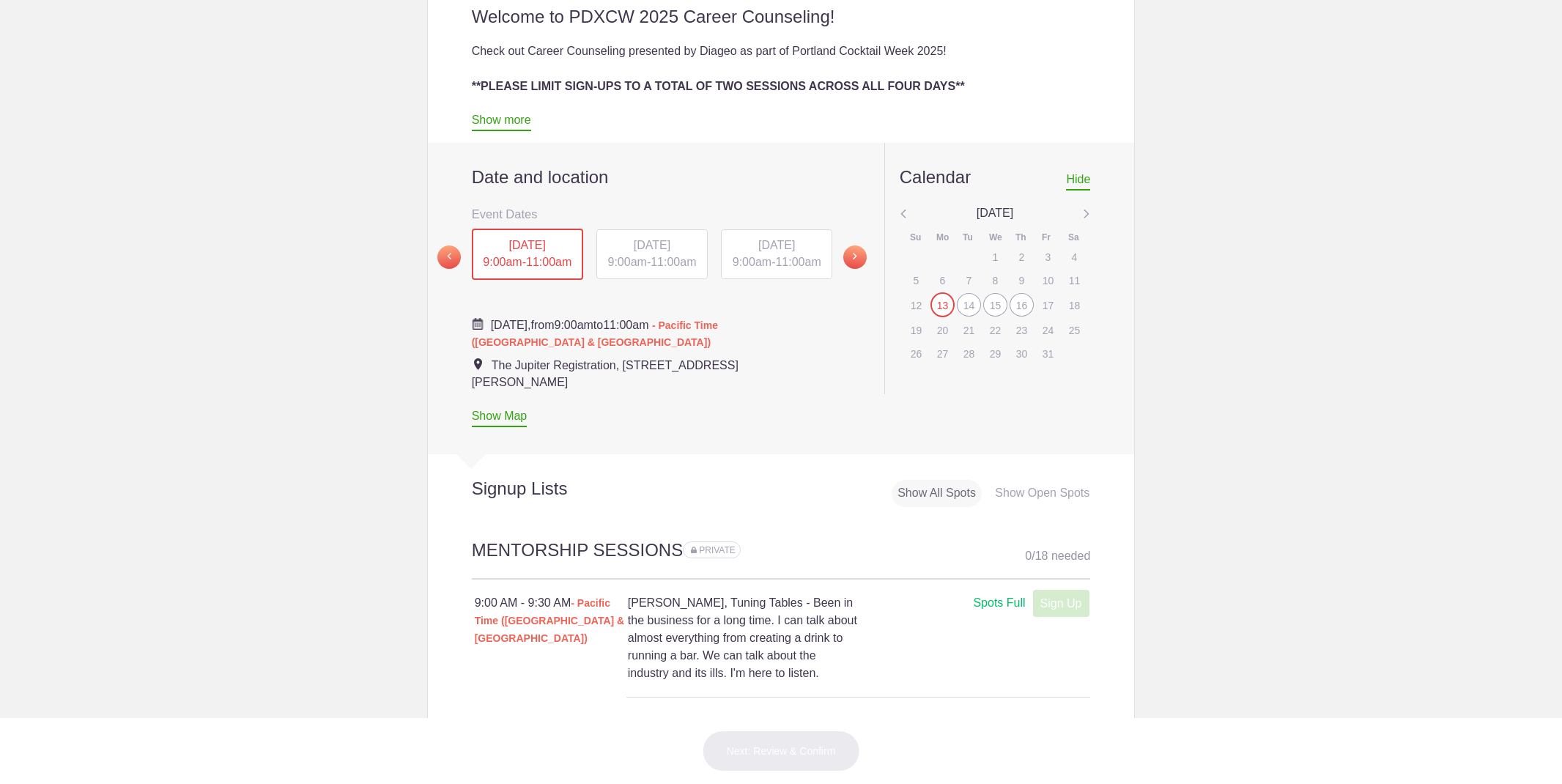
scroll to position [554, 0]
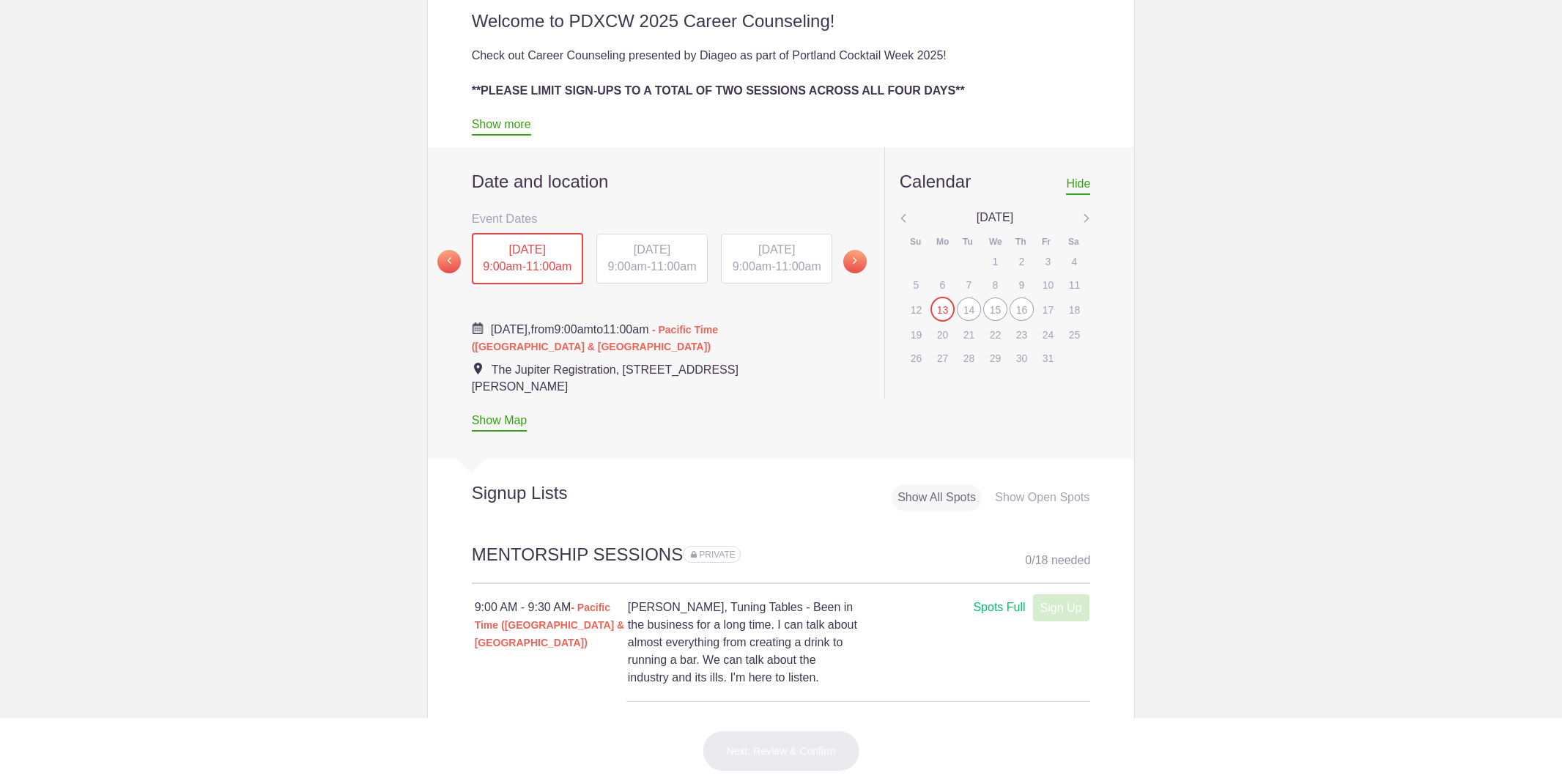
click at [606, 285] on div "Date and location Event Dates Monday, October 13 9:00AM Tuesday, October 14 9:0…" at bounding box center [652, 302] width 361 height 311
click at [627, 270] on span "9:00am" at bounding box center [627, 266] width 39 height 12
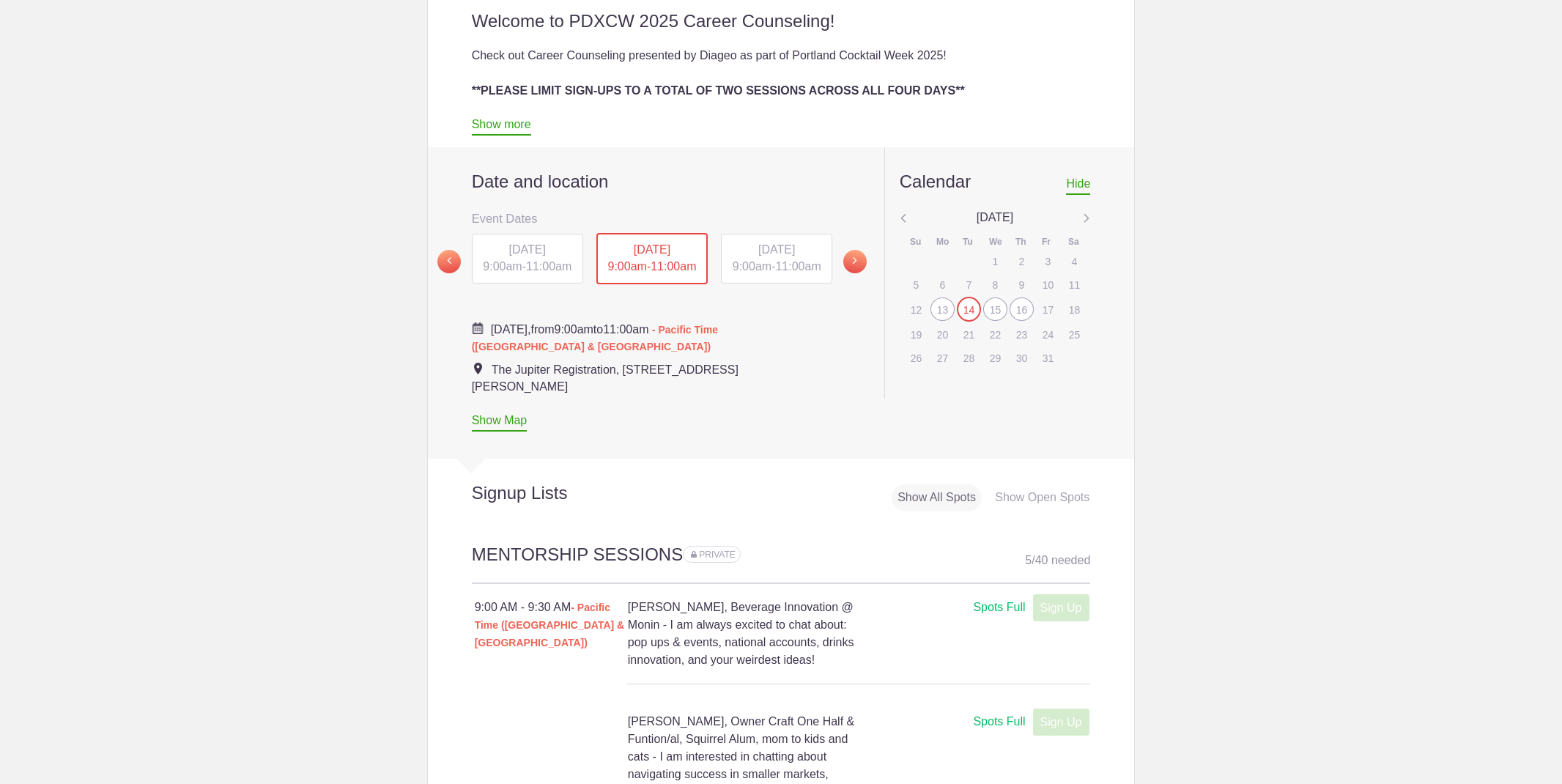
click at [1076, 188] on span "Hide" at bounding box center [1077, 186] width 24 height 18
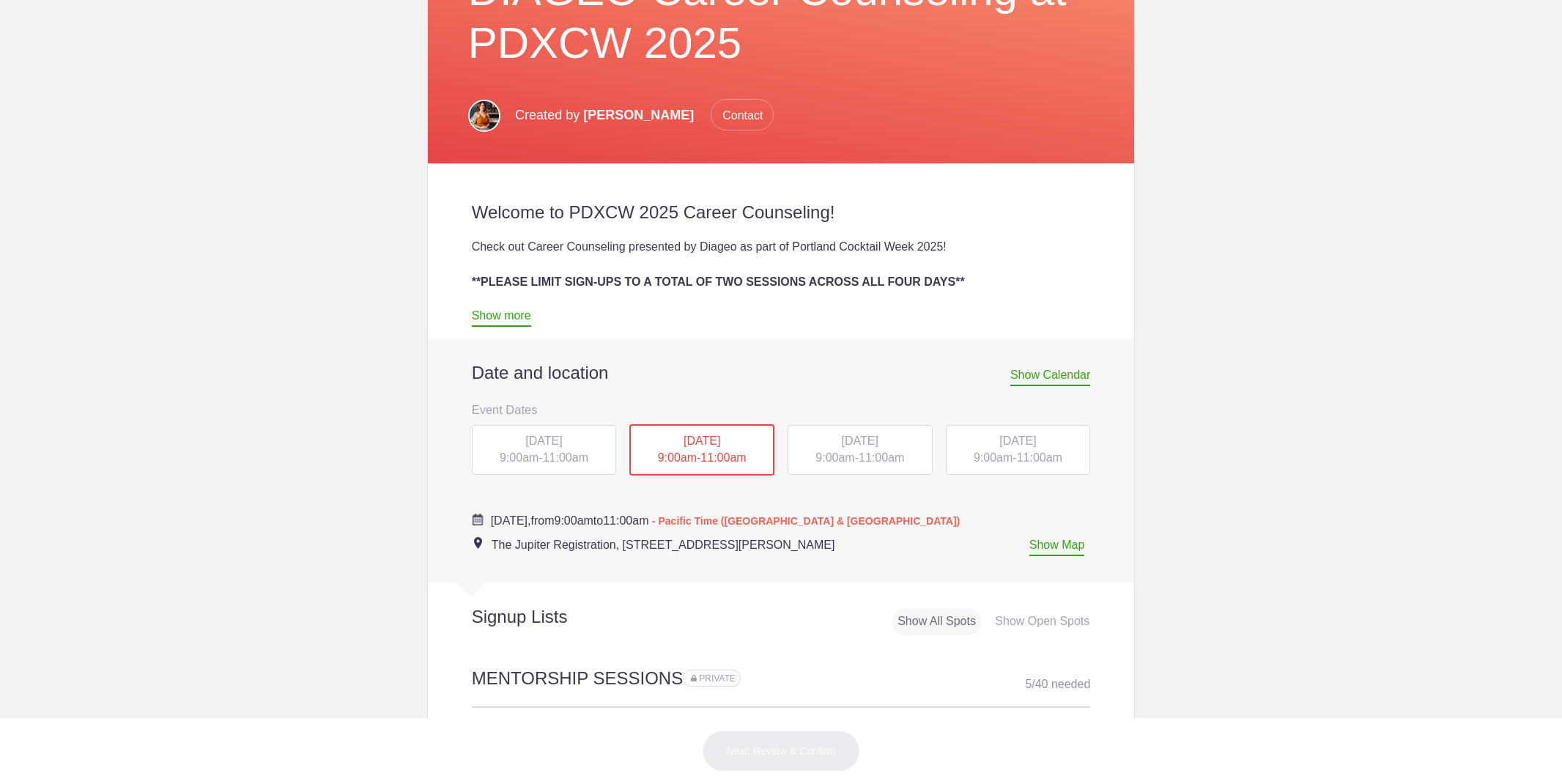
scroll to position [408, 0]
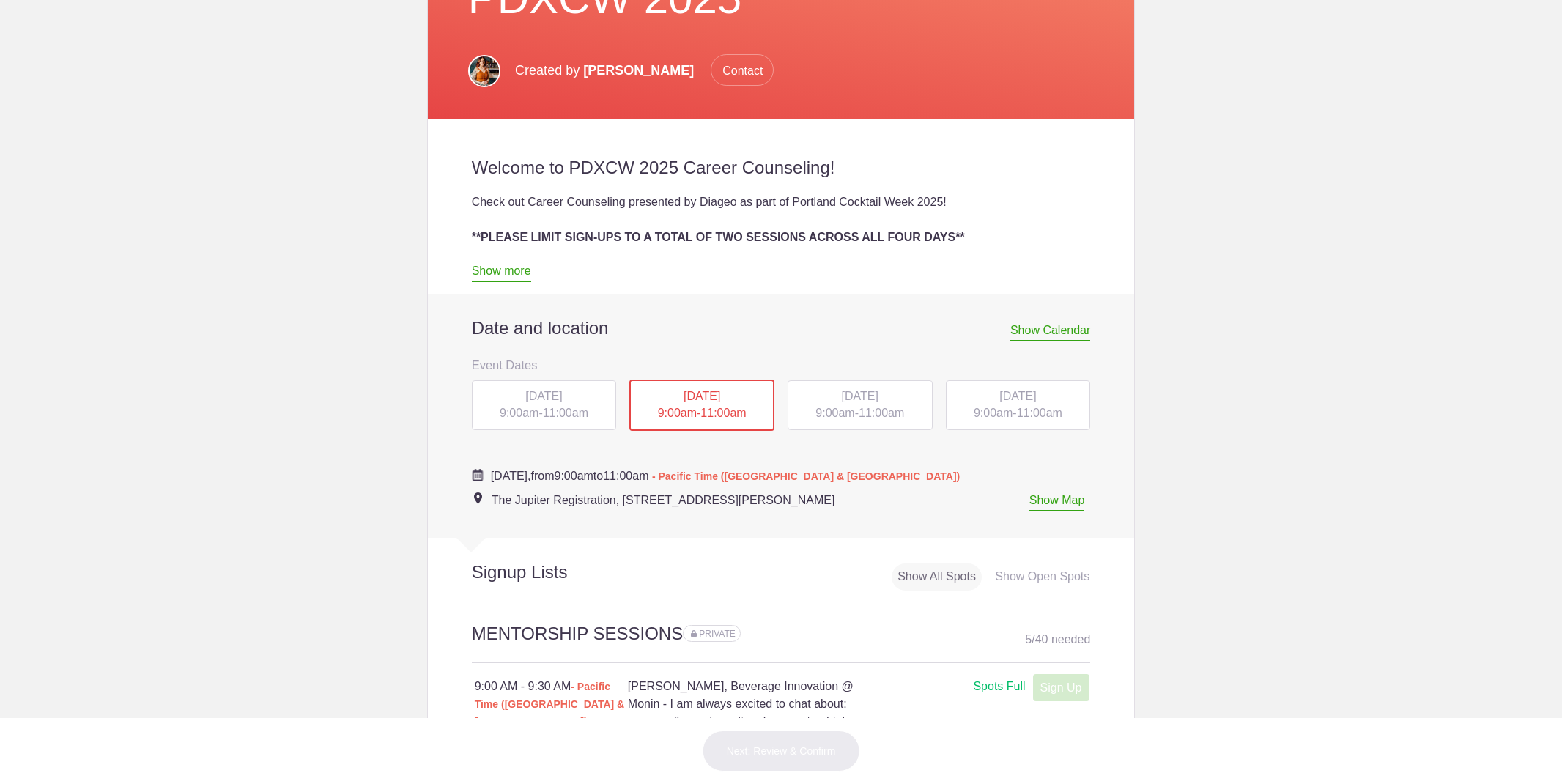
click at [562, 401] on span "[DATE]" at bounding box center [543, 396] width 36 height 12
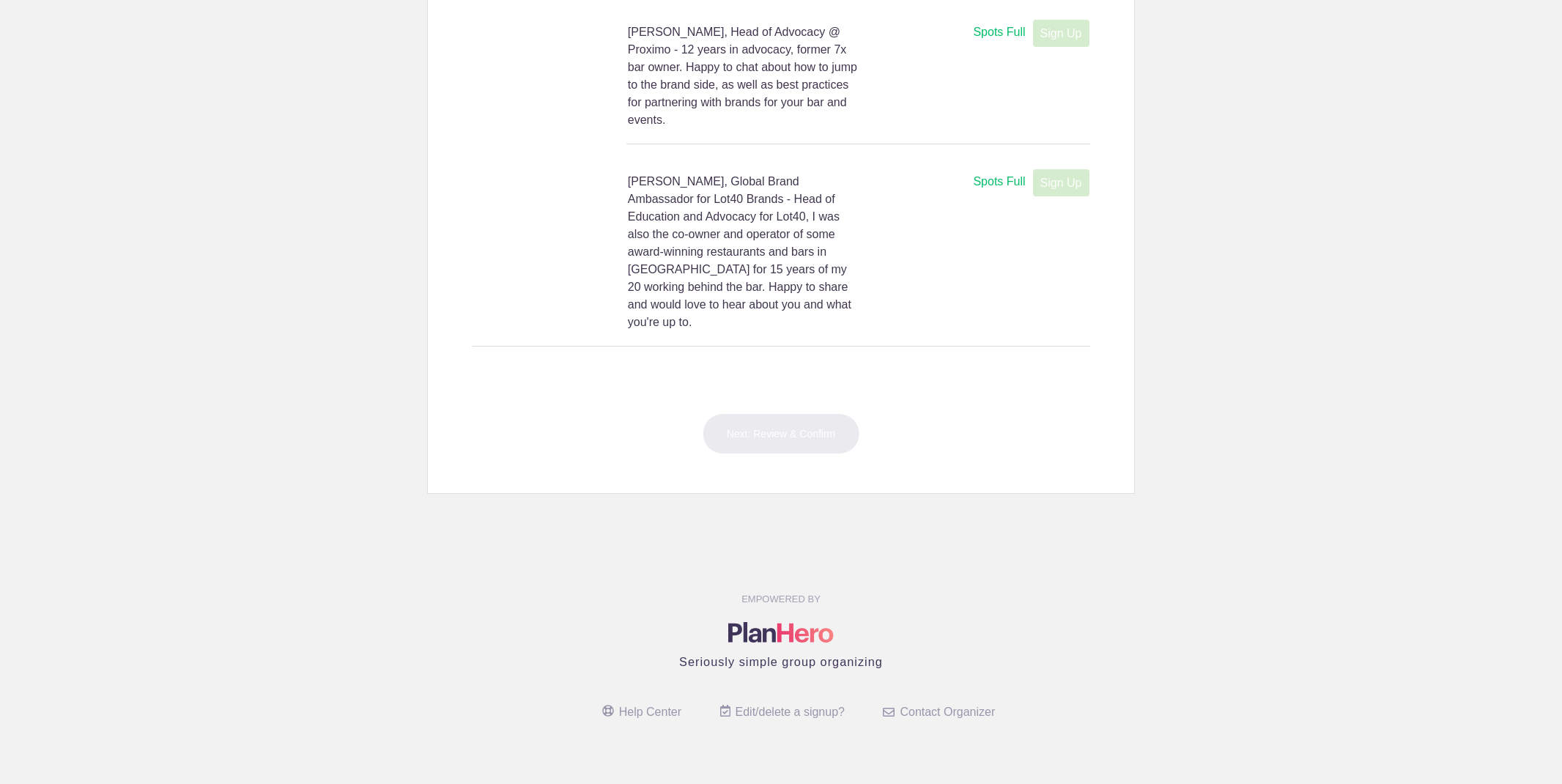
scroll to position [0, 0]
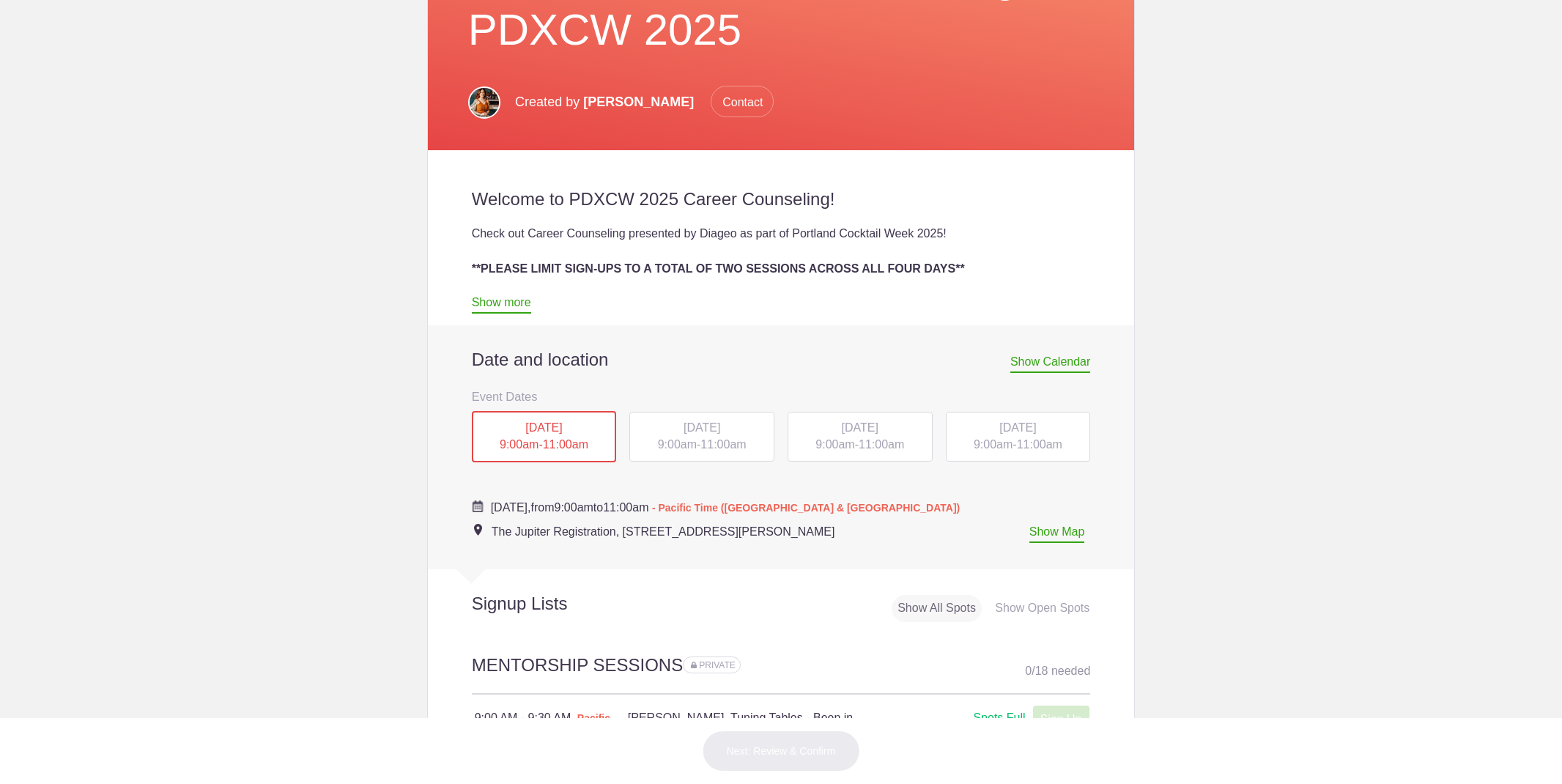
click at [705, 441] on div "[DATE] 9:00am - 11:00am" at bounding box center [702, 436] width 145 height 49
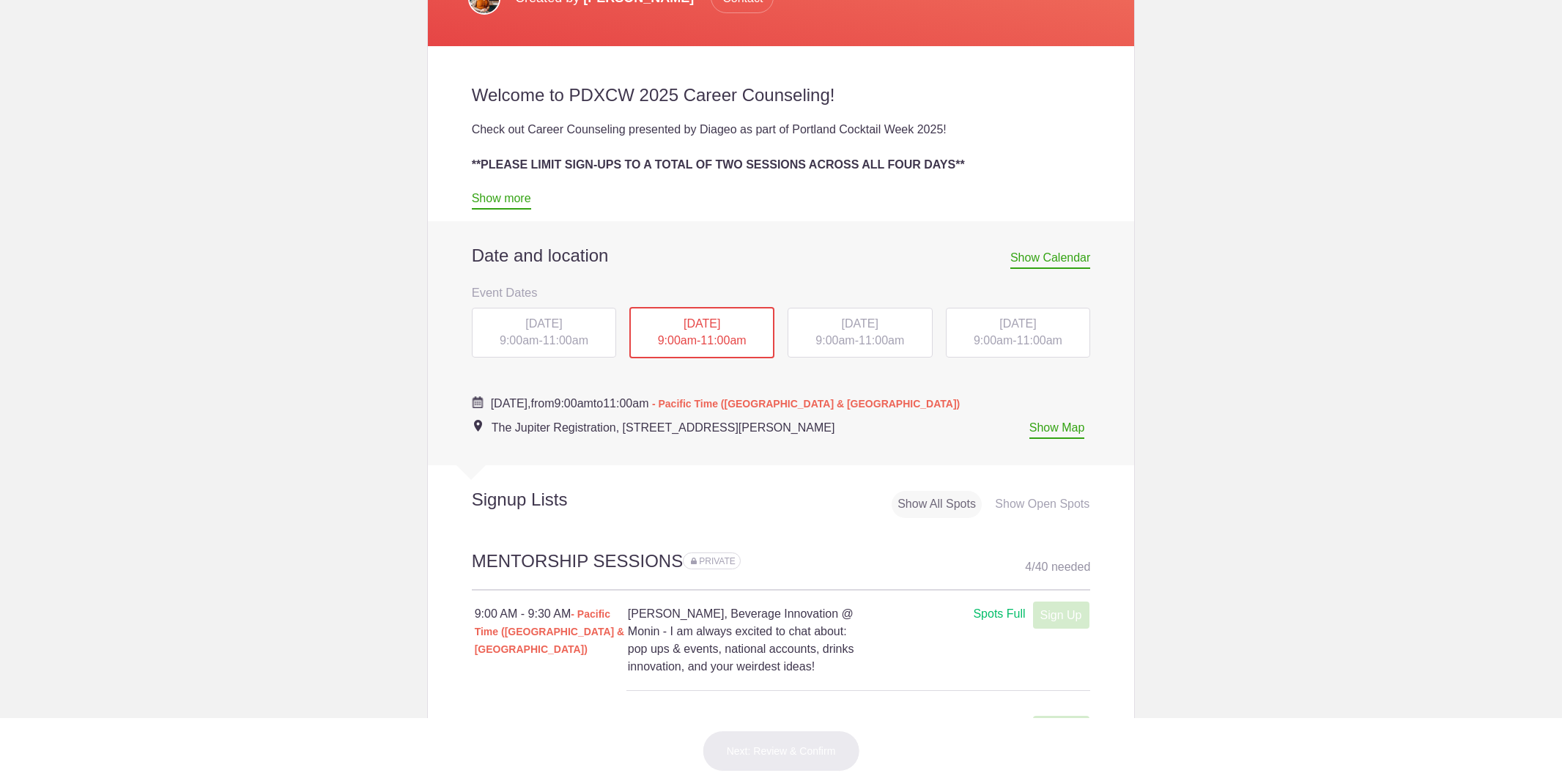
scroll to position [541, 0]
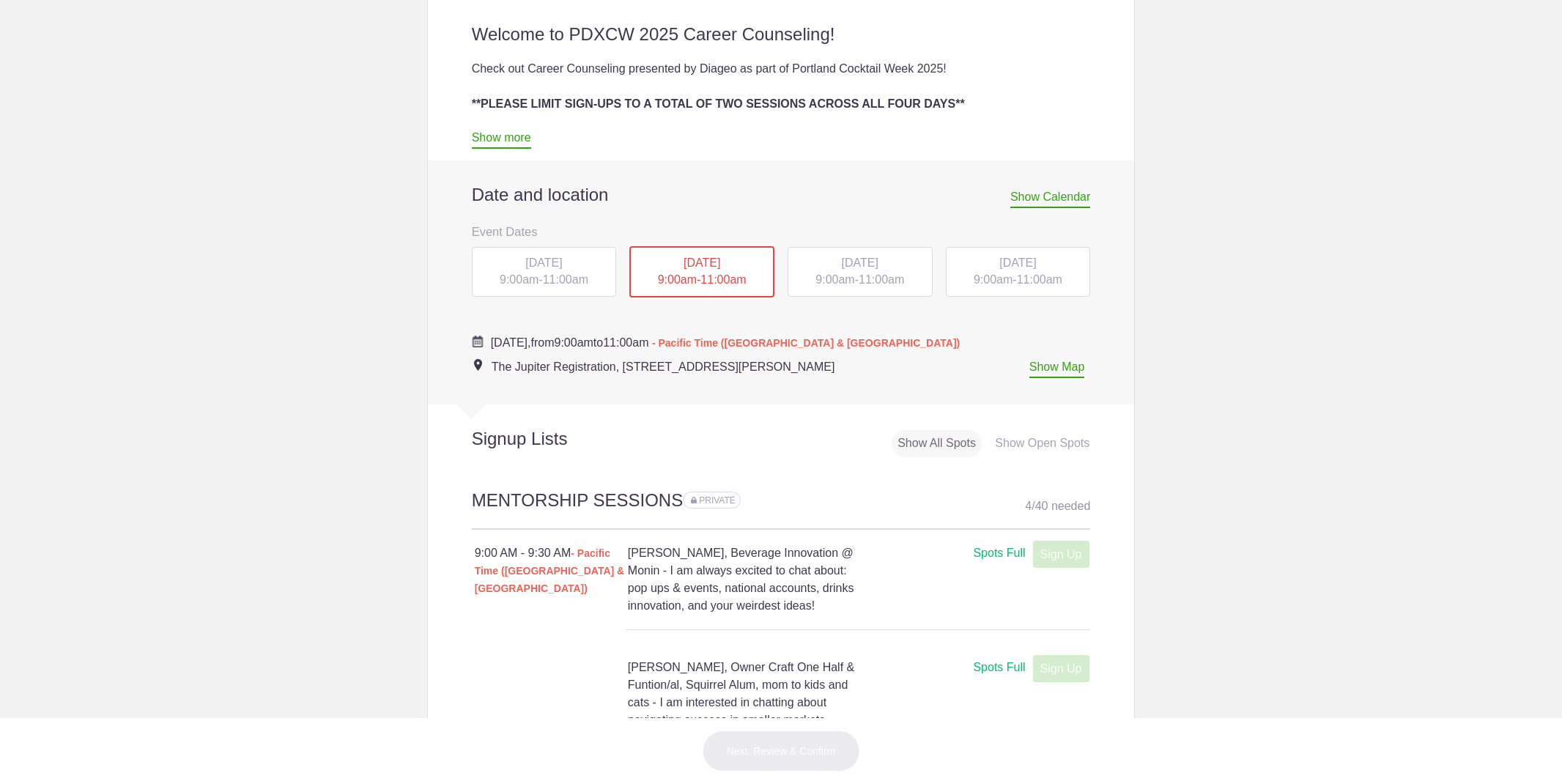
click at [864, 259] on span "[DATE]" at bounding box center [860, 263] width 36 height 12
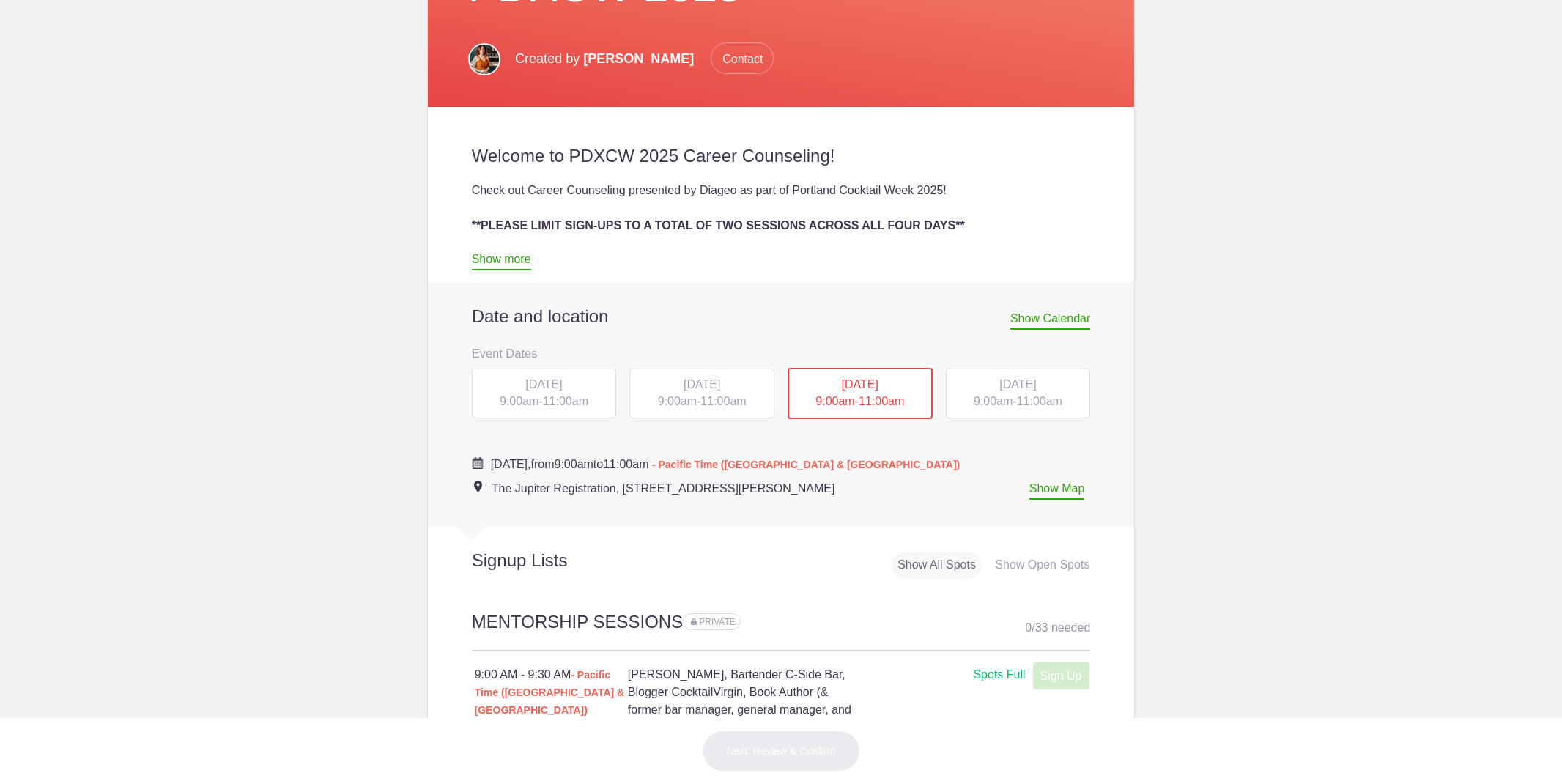
scroll to position [695, 0]
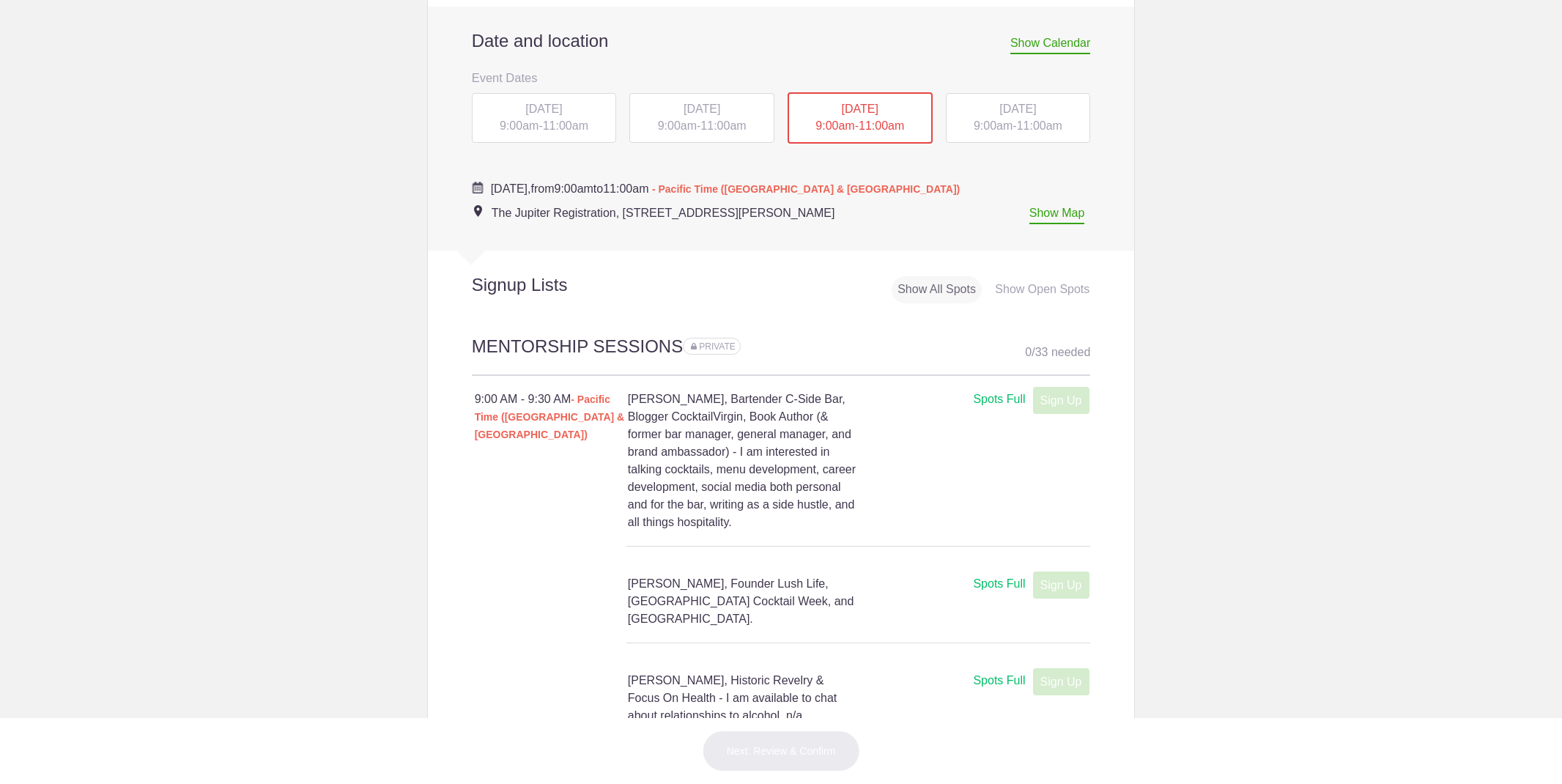
click at [999, 112] on span "[DATE]" at bounding box center [1017, 109] width 36 height 12
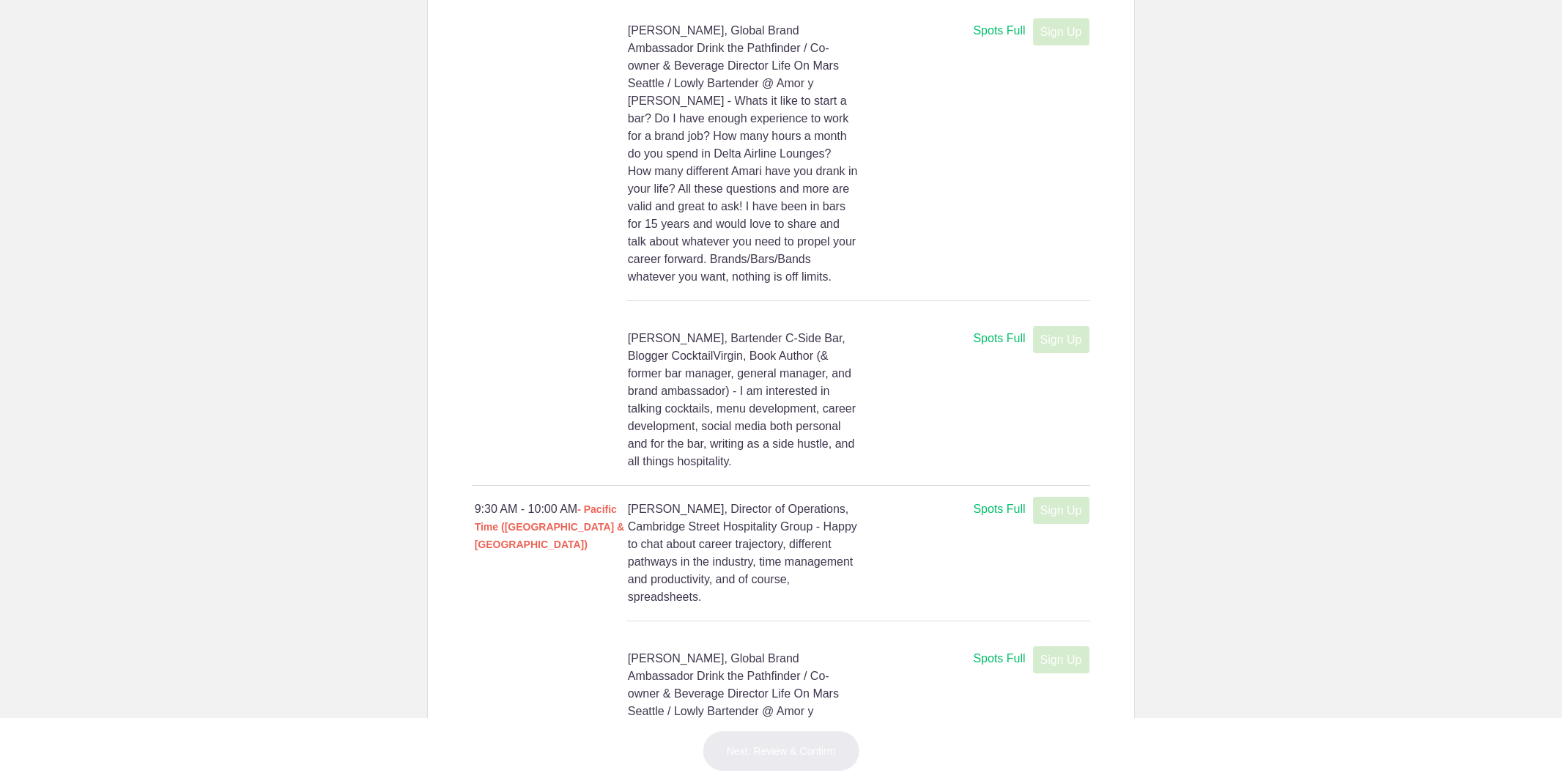
scroll to position [1364, 0]
